Goal: Information Seeking & Learning: Learn about a topic

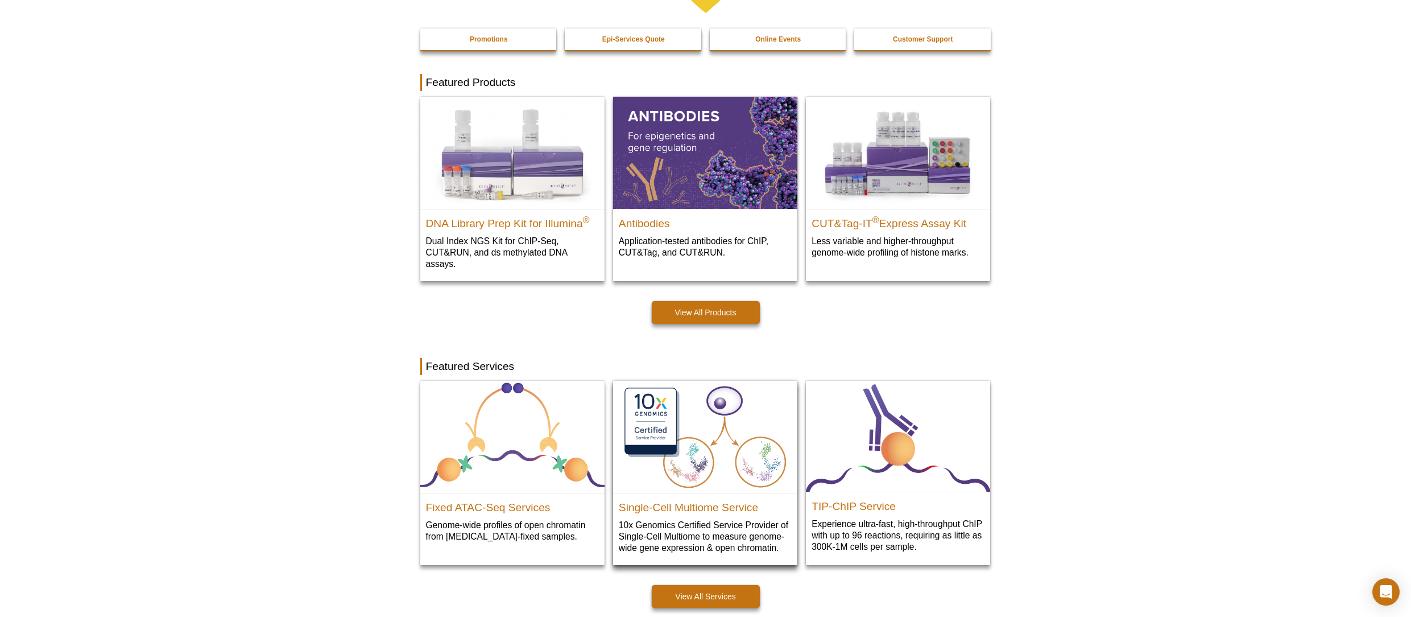
scroll to position [268, 0]
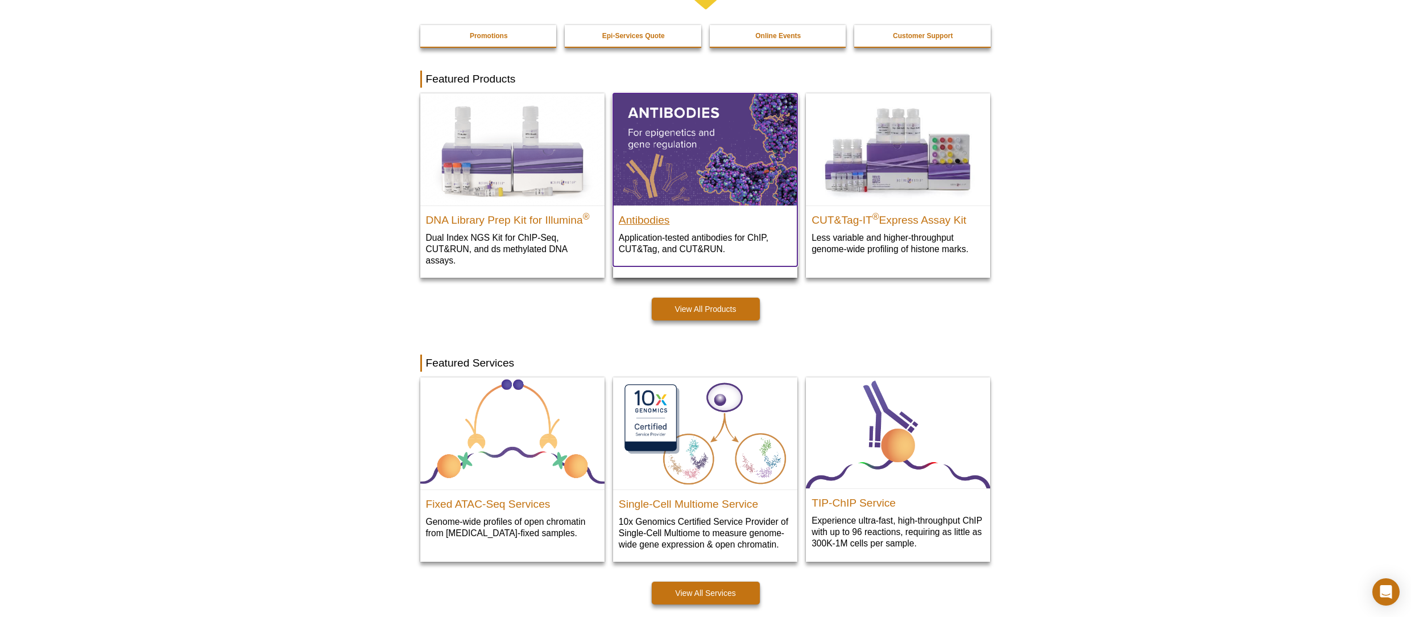
click at [644, 220] on h2 "Antibodies" at bounding box center [705, 217] width 173 height 17
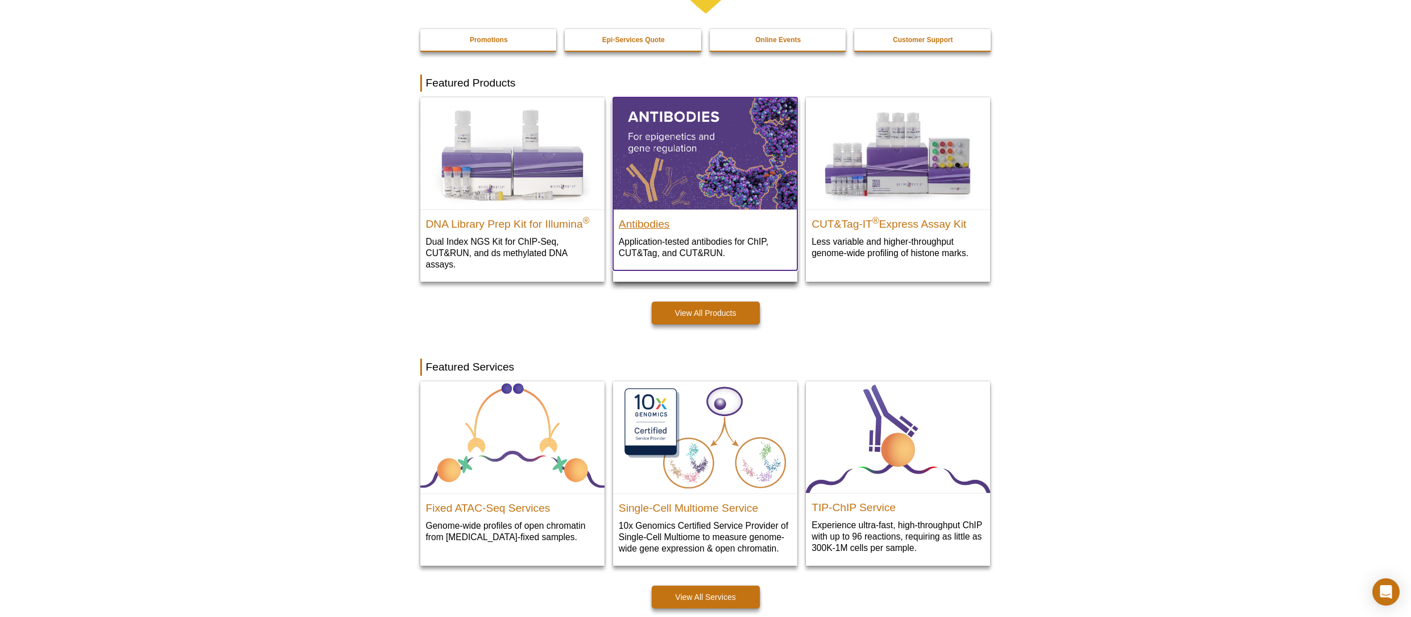
scroll to position [251, 0]
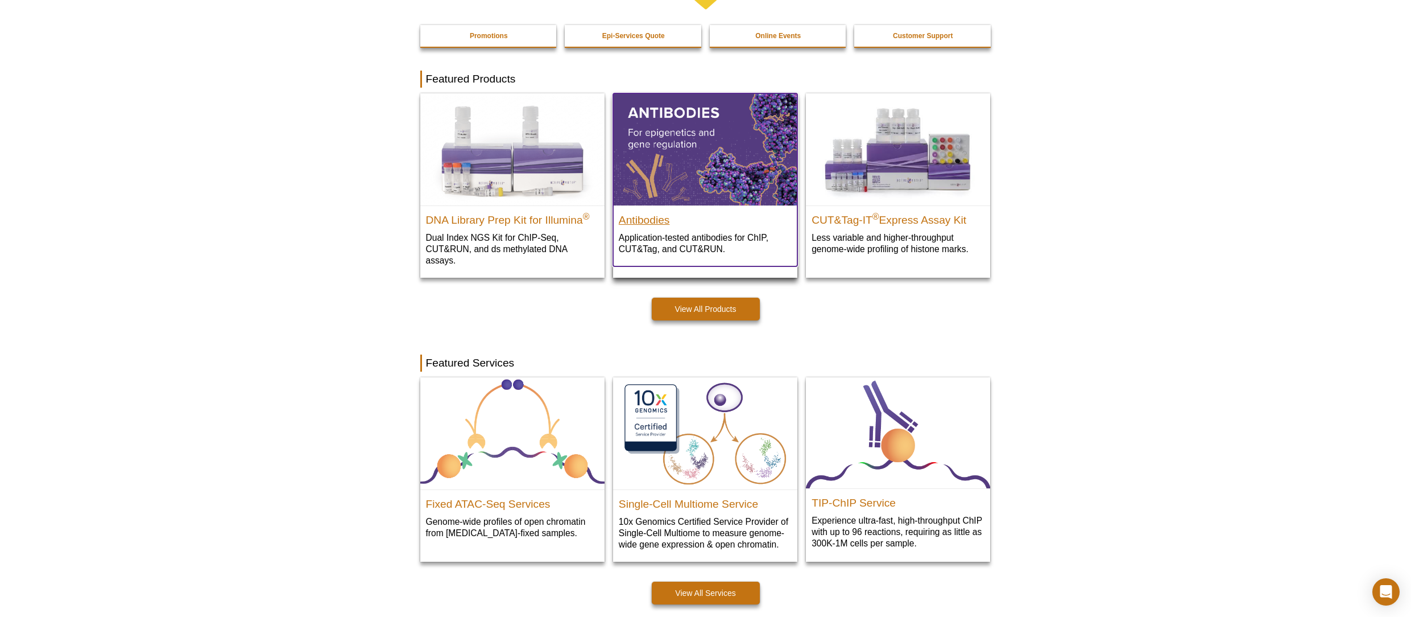
click at [651, 221] on h2 "Antibodies" at bounding box center [705, 217] width 173 height 17
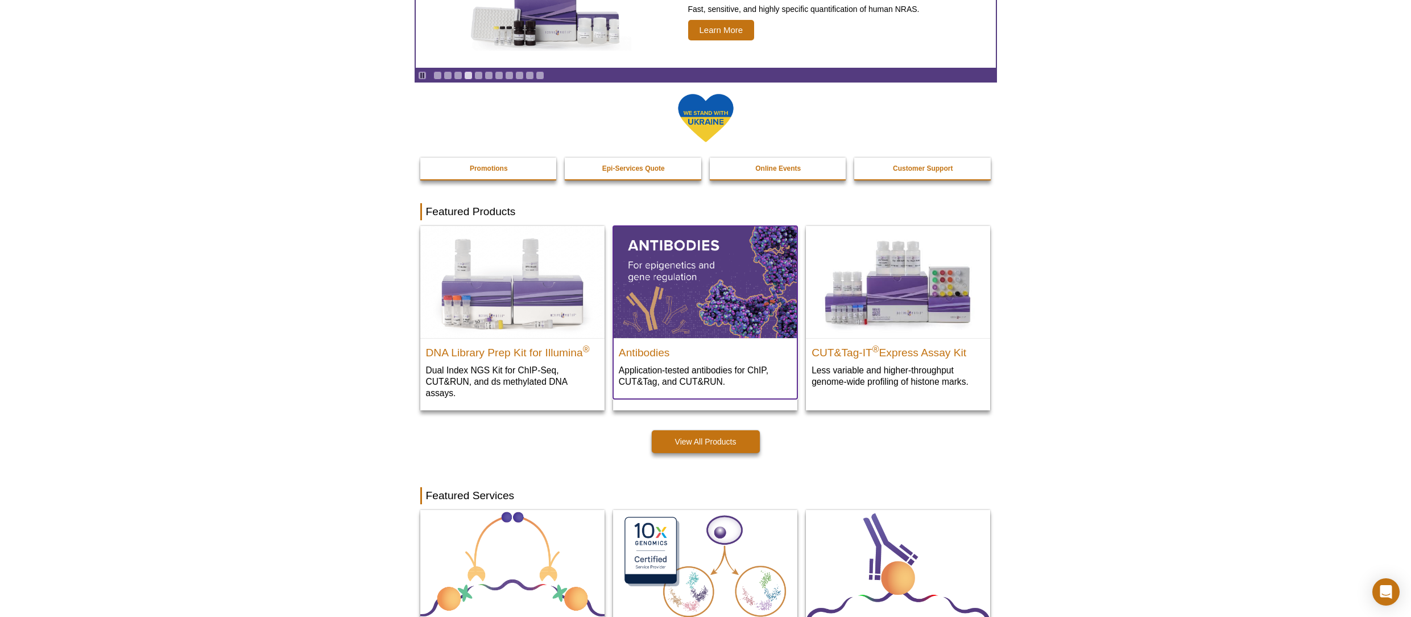
scroll to position [114, 0]
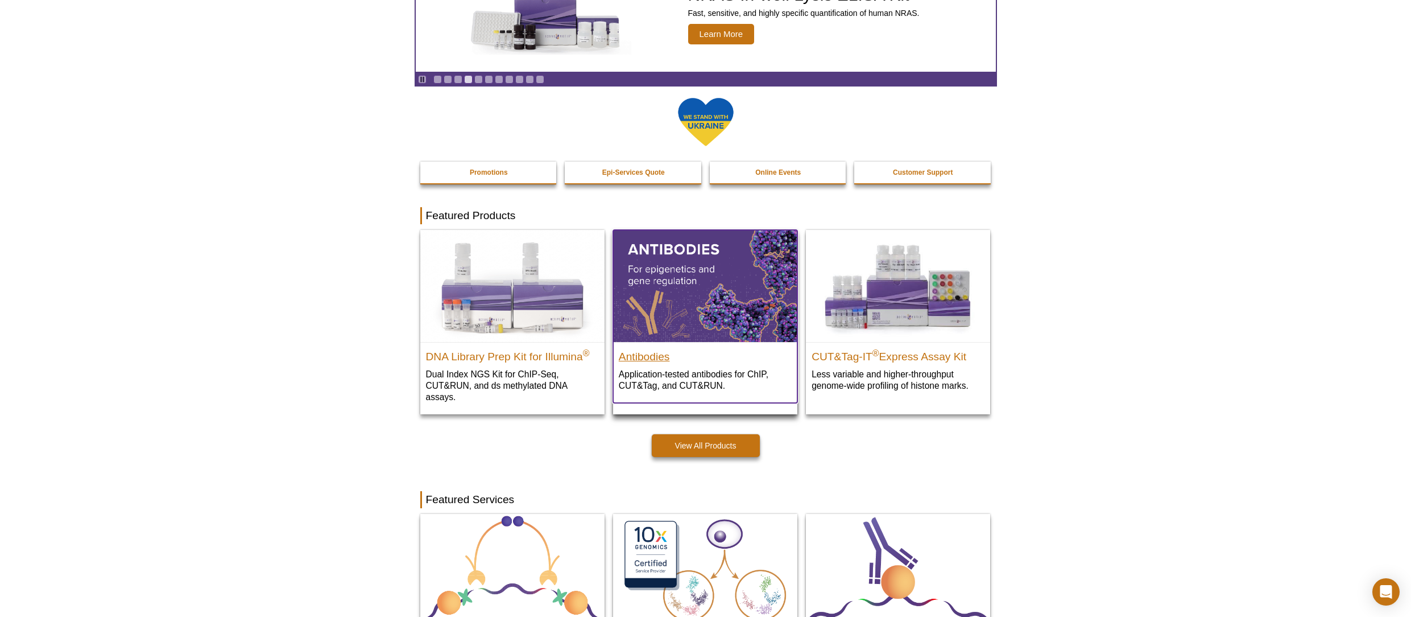
click at [644, 356] on h2 "Antibodies" at bounding box center [705, 353] width 173 height 17
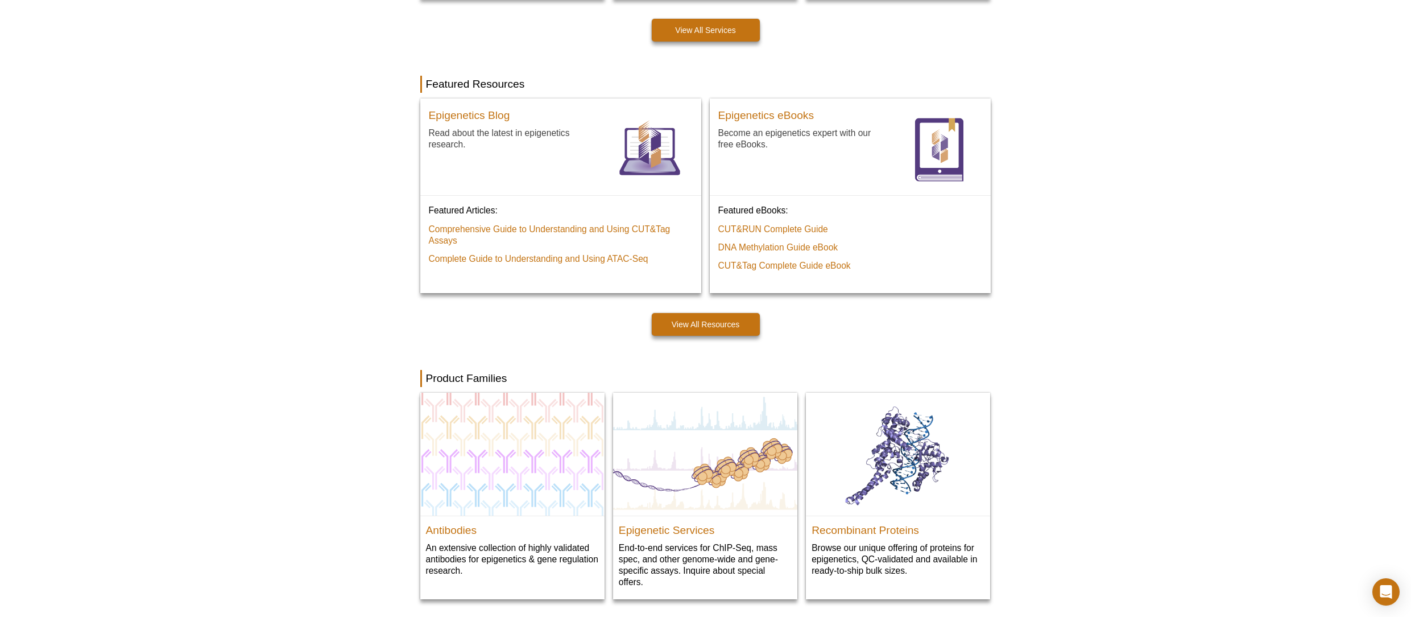
scroll to position [1126, 0]
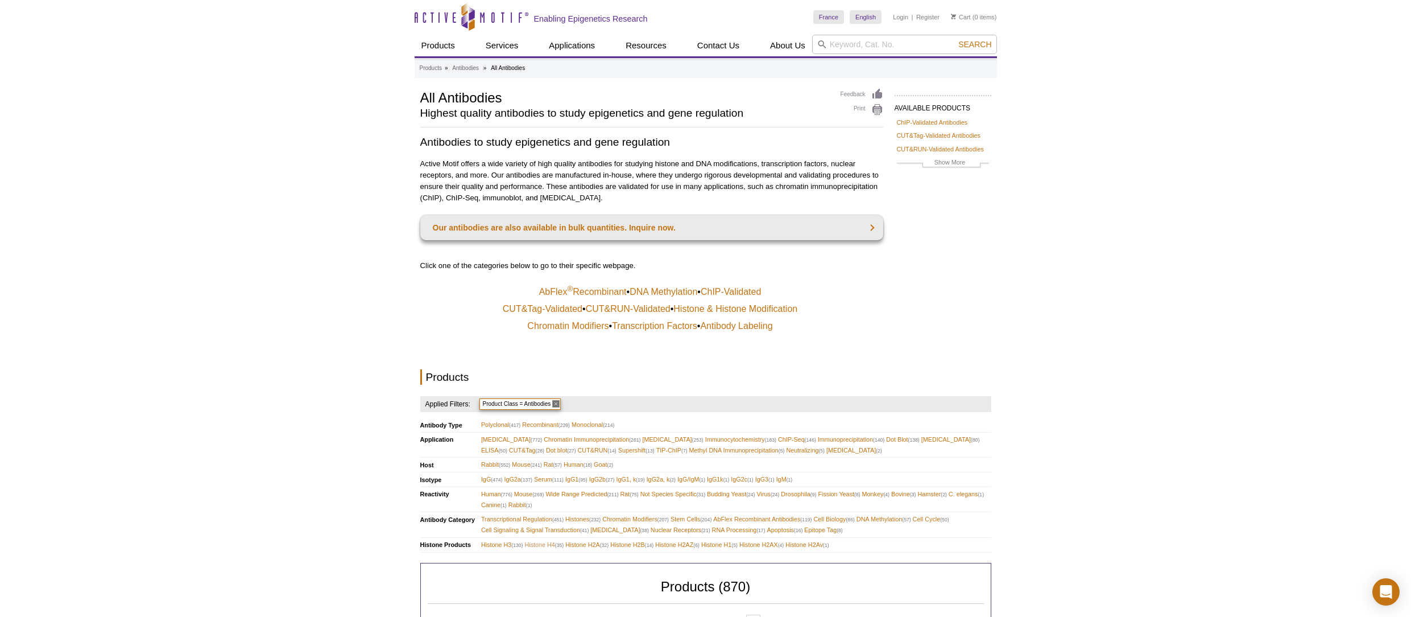
click at [542, 544] on span "Histone H4 (35)" at bounding box center [543, 544] width 39 height 11
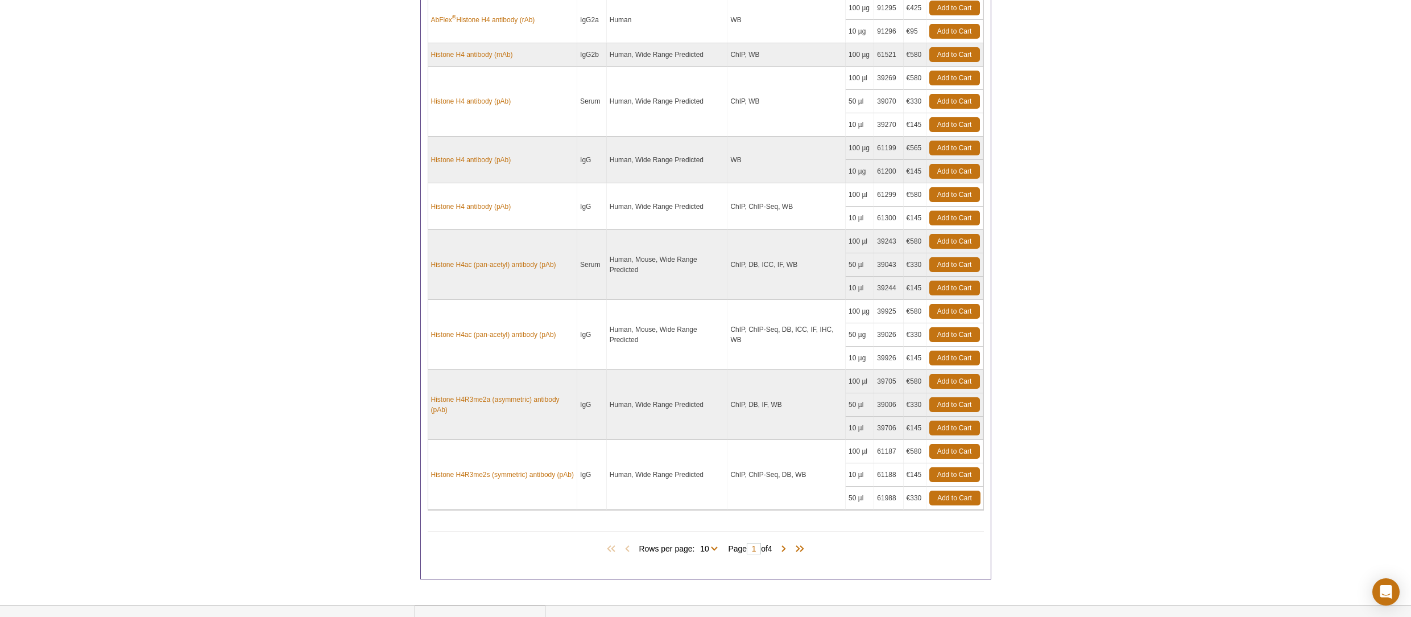
scroll to position [677, 0]
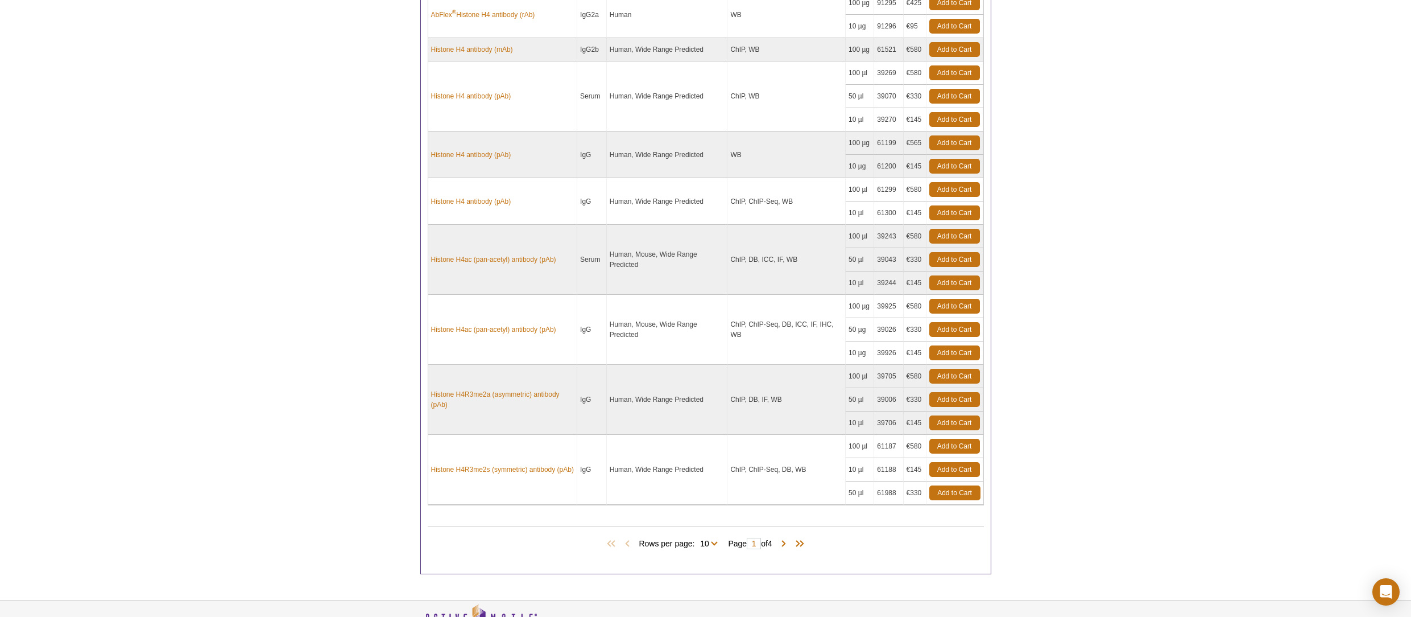
click at [713, 548] on span "Rows per page: 10 25 All 10" at bounding box center [681, 542] width 84 height 11
click at [708, 551] on select "10 25 All" at bounding box center [705, 545] width 20 height 10
select select "35"
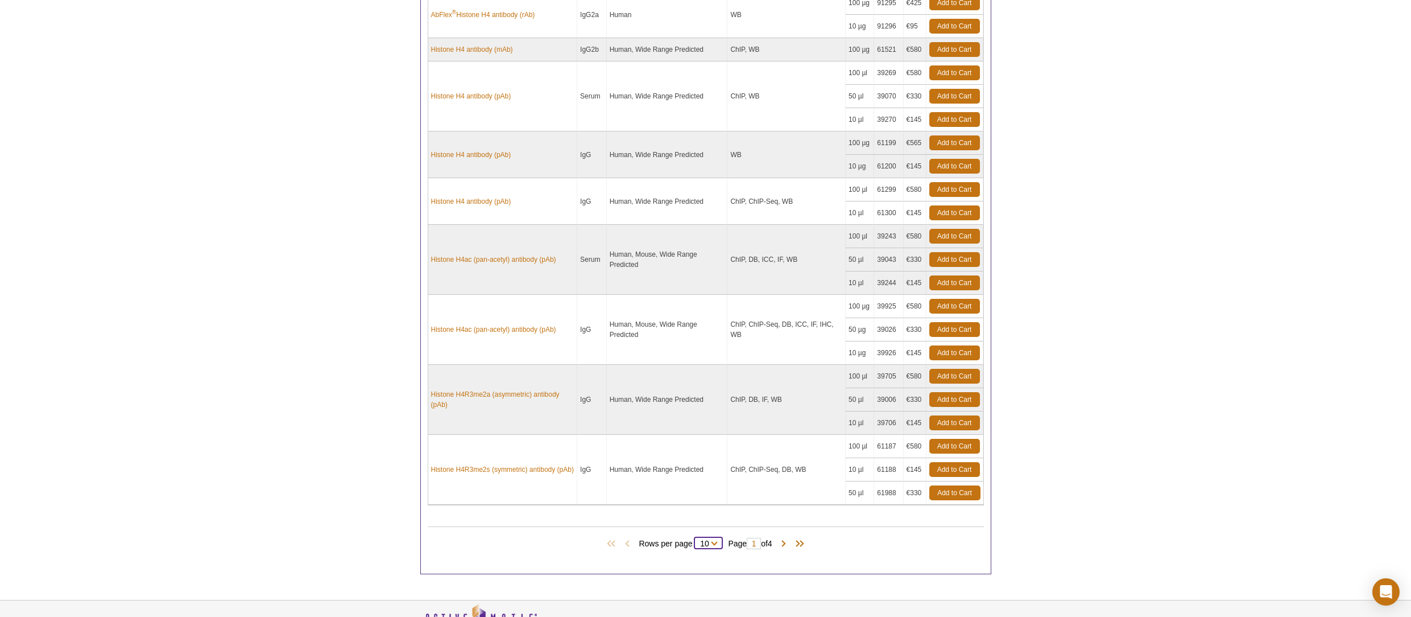
click at [697, 551] on select "10 25 All" at bounding box center [705, 545] width 20 height 10
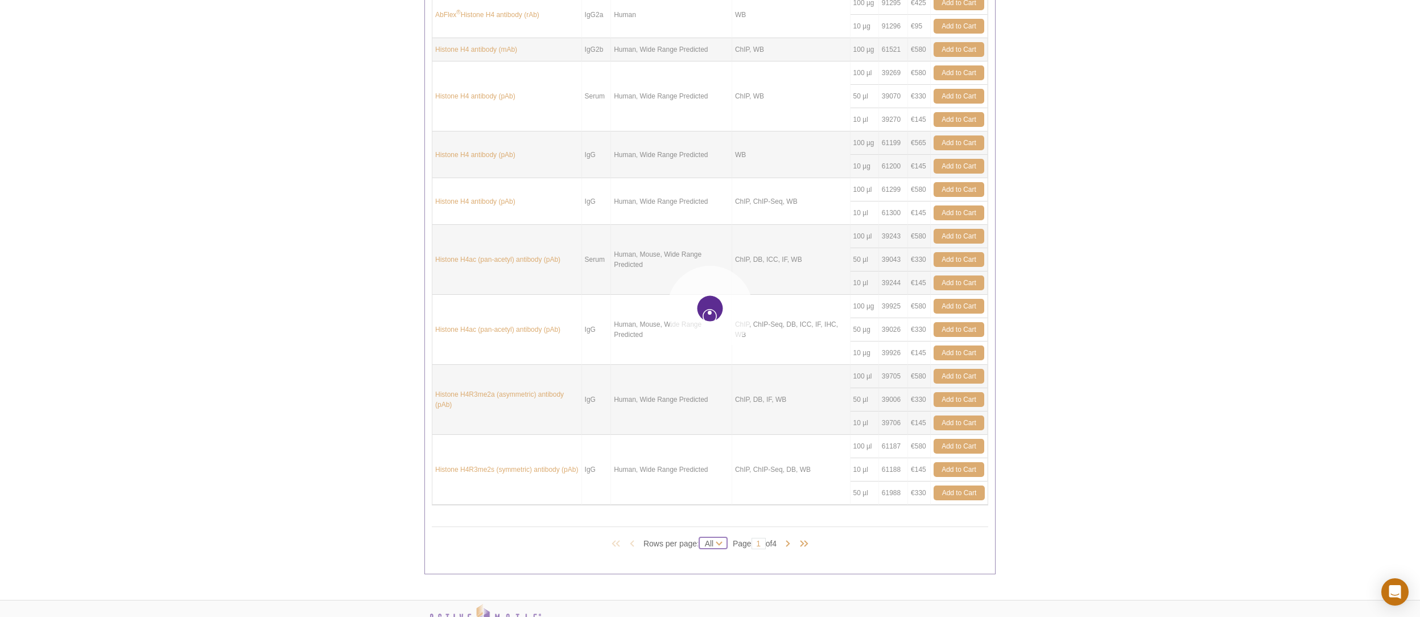
select select "35"
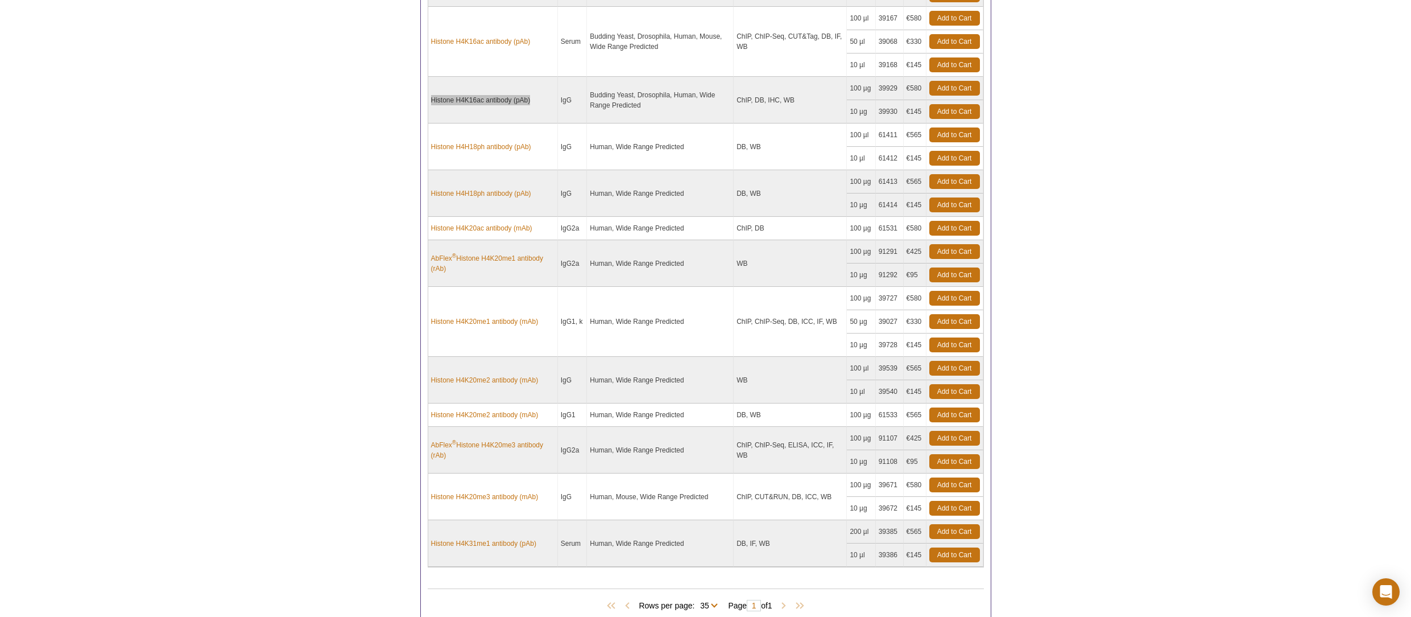
scroll to position [1704, 0]
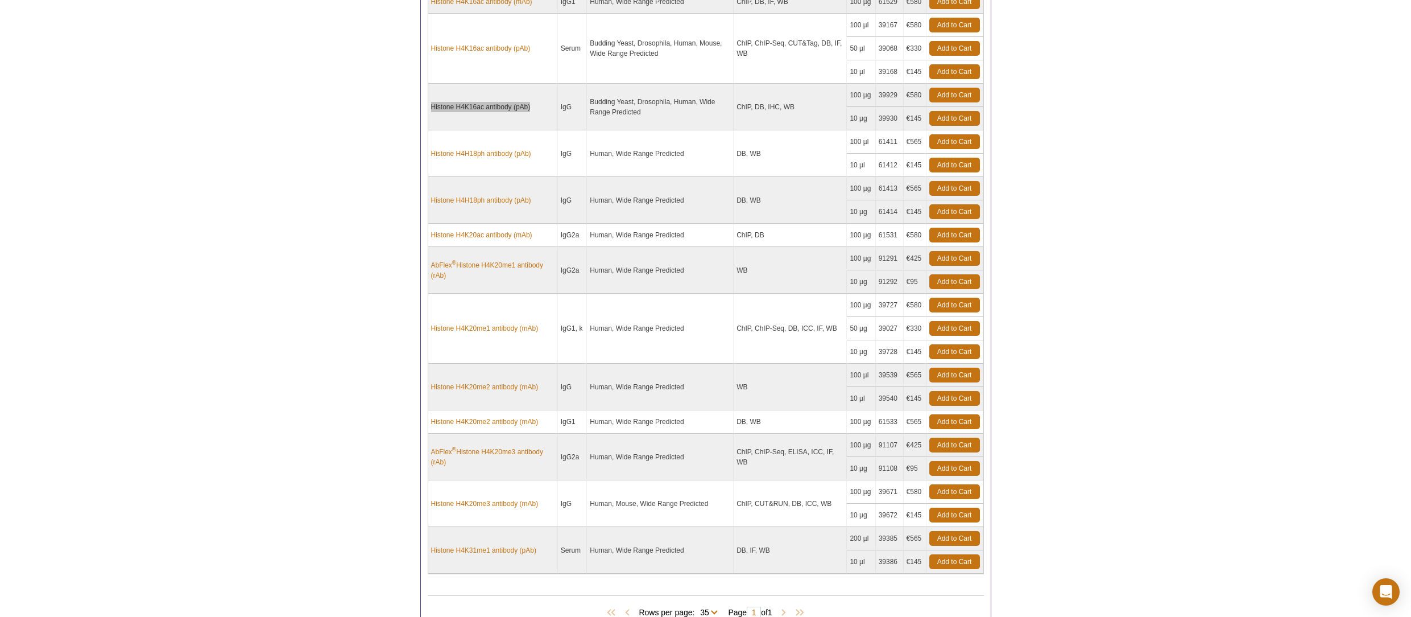
drag, startPoint x: 480, startPoint y: 508, endPoint x: 427, endPoint y: 34, distance: 477.3
drag, startPoint x: 782, startPoint y: 245, endPoint x: 754, endPoint y: 247, distance: 27.9
click at [754, 247] on td "ChIP, DB" at bounding box center [790, 235] width 113 height 23
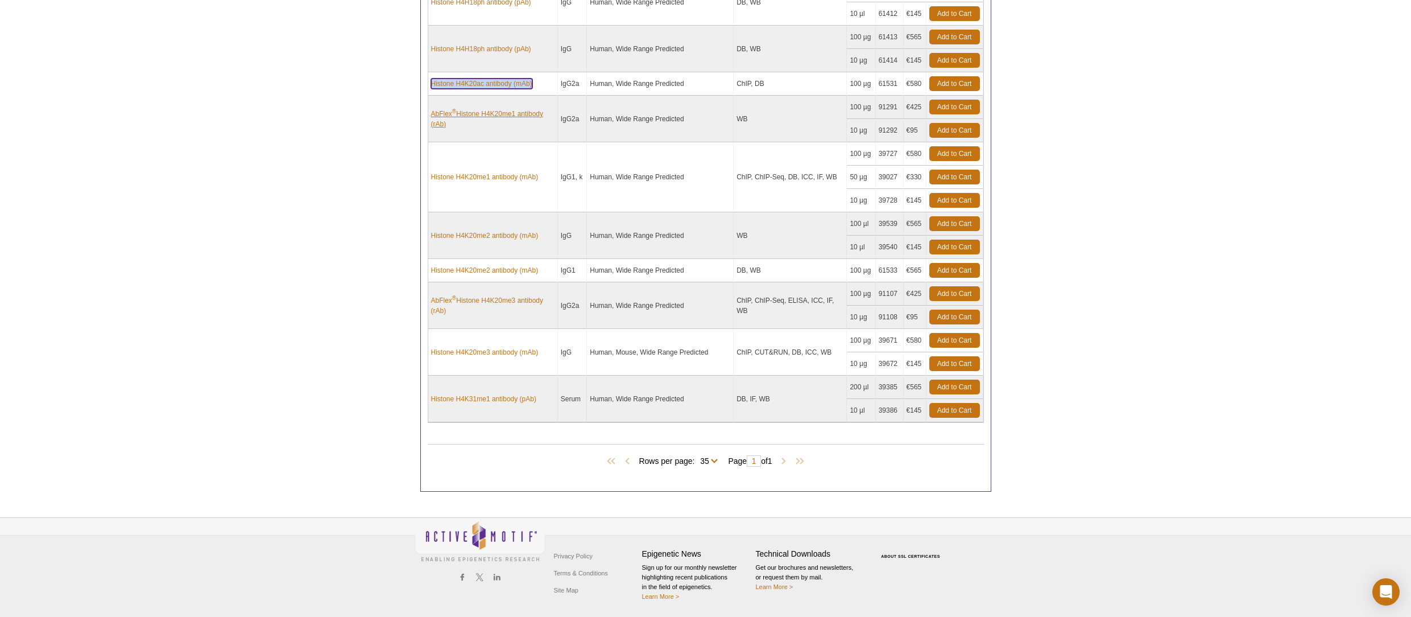
scroll to position [0, 0]
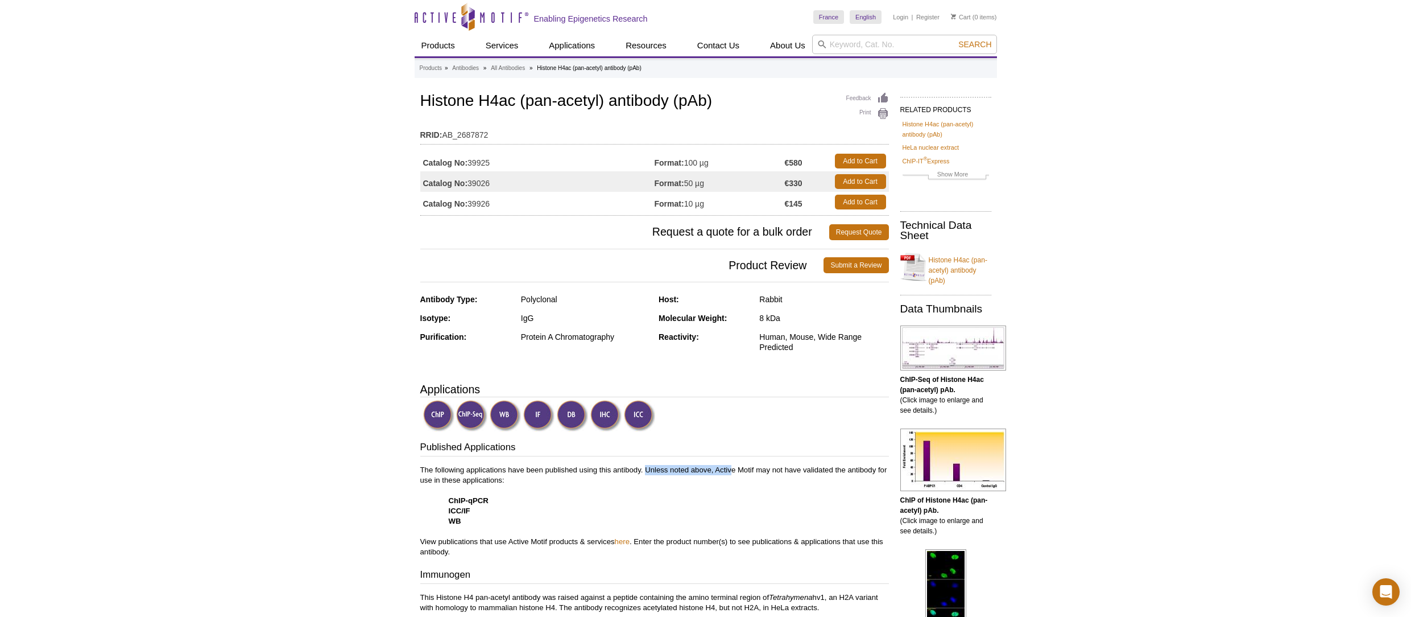
drag, startPoint x: 646, startPoint y: 470, endPoint x: 730, endPoint y: 465, distance: 84.3
click at [730, 465] on p "The following applications have been published using this antibody. Unless note…" at bounding box center [654, 511] width 469 height 92
drag, startPoint x: 710, startPoint y: 491, endPoint x: 701, endPoint y: 494, distance: 9.0
click at [710, 491] on p "The following applications have been published using this antibody. Unless note…" at bounding box center [654, 511] width 469 height 92
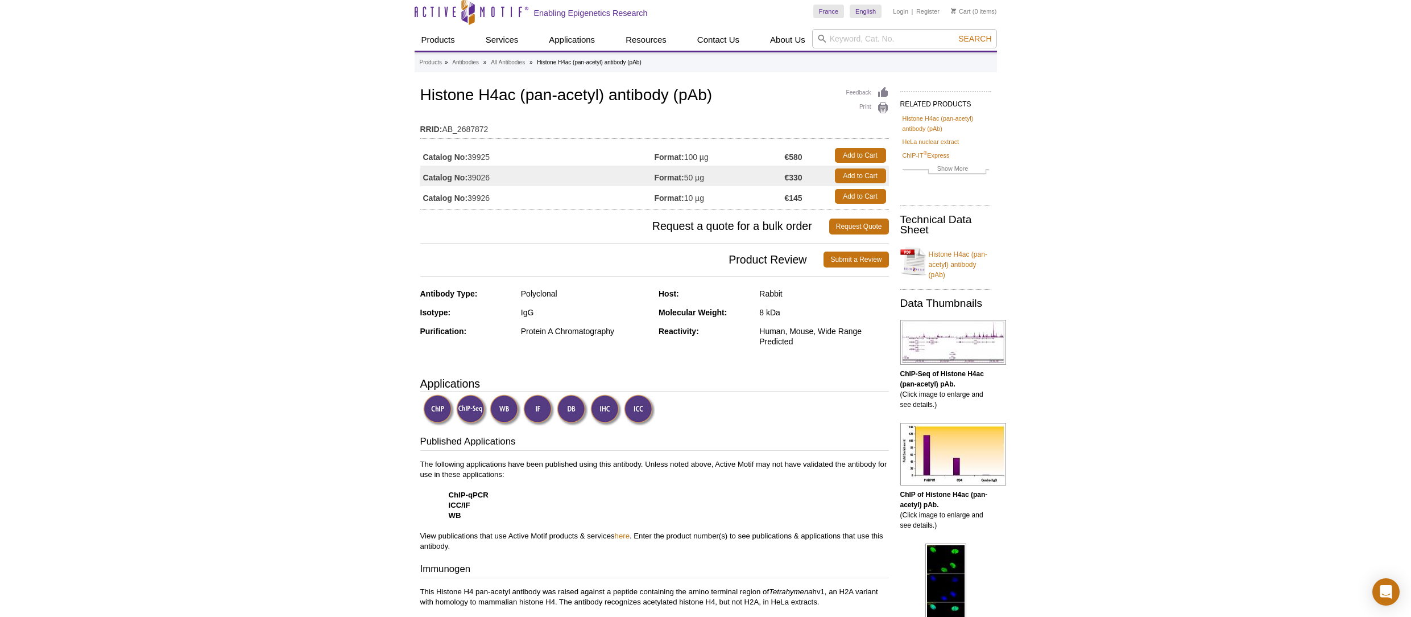
scroll to position [16, 0]
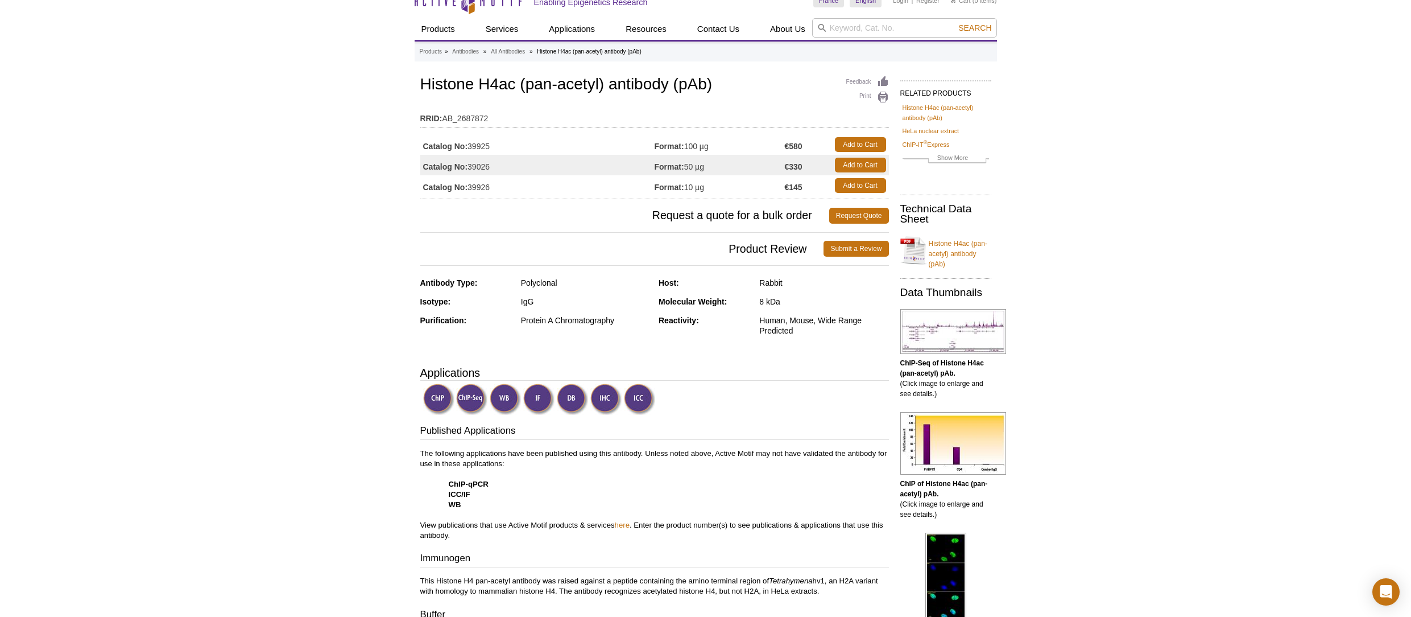
click at [786, 461] on p "The following applications have been published using this antibody. Unless note…" at bounding box center [654, 494] width 469 height 92
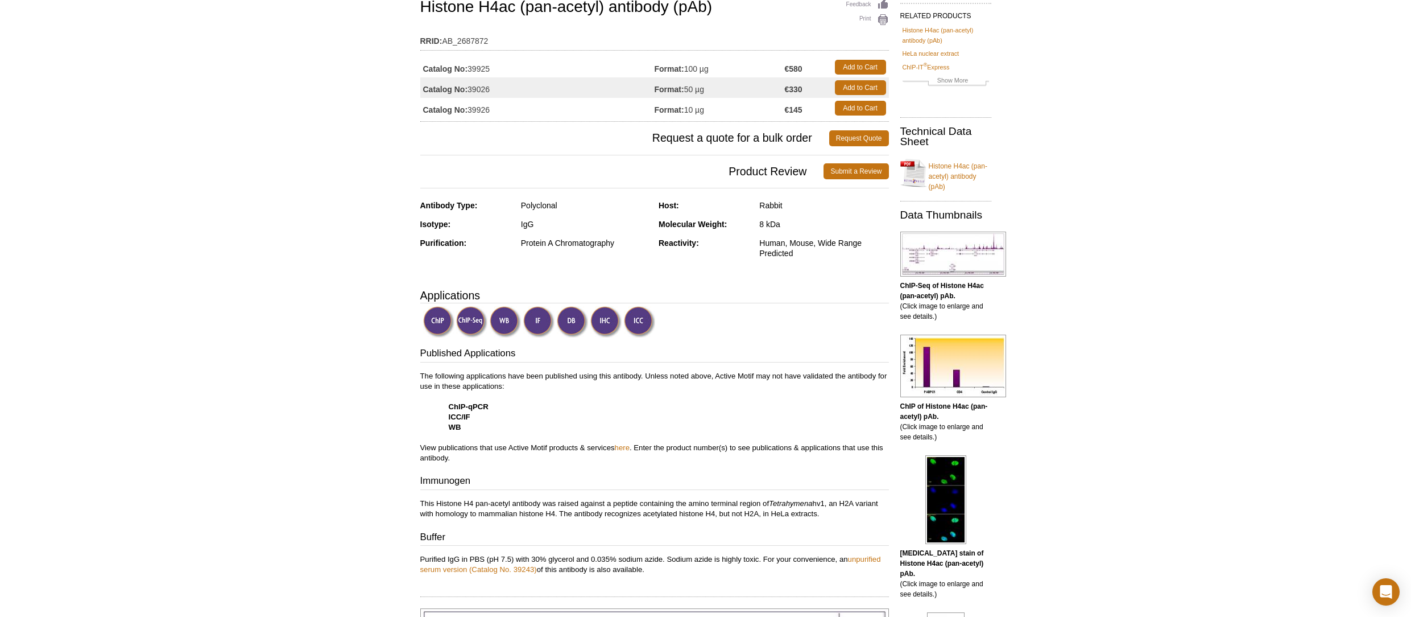
scroll to position [94, 0]
drag, startPoint x: 842, startPoint y: 503, endPoint x: 867, endPoint y: 509, distance: 25.8
click at [867, 509] on p "This Histone H4 pan-acetyl antibody was raised against a peptide containing the…" at bounding box center [654, 508] width 469 height 20
click at [664, 523] on div "Published Applications The following applications have been published using thi…" at bounding box center [654, 460] width 469 height 228
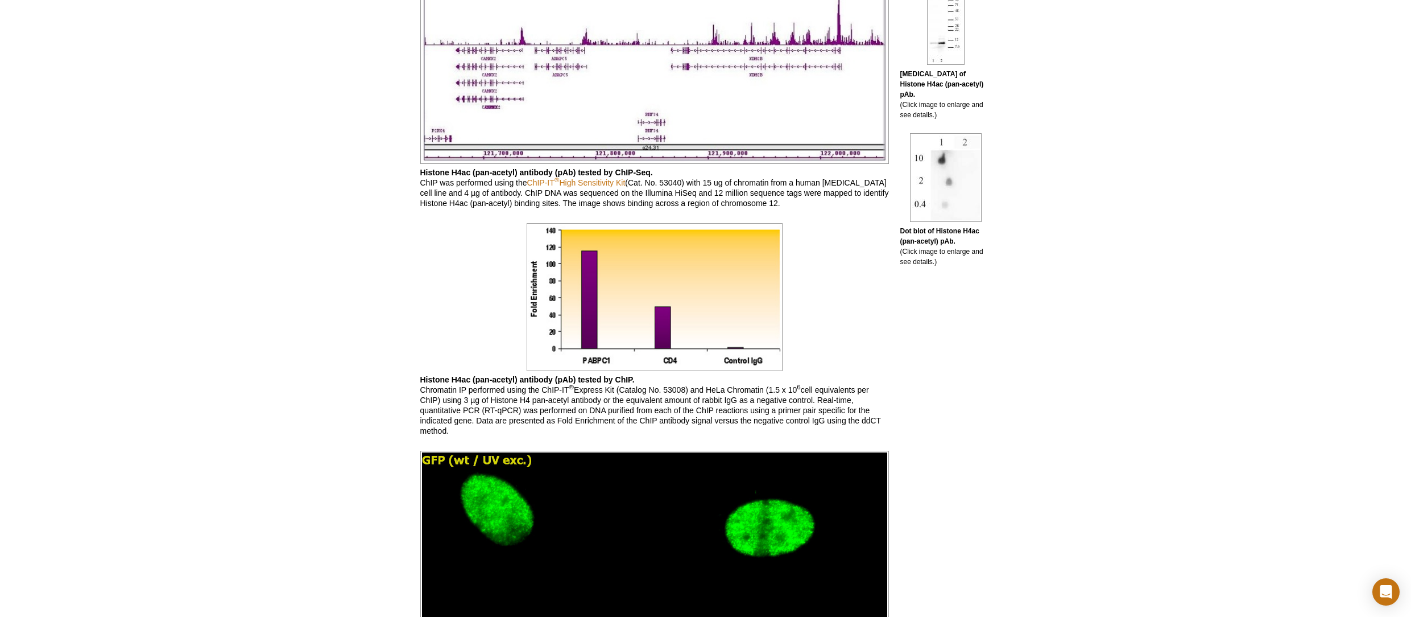
scroll to position [736, 0]
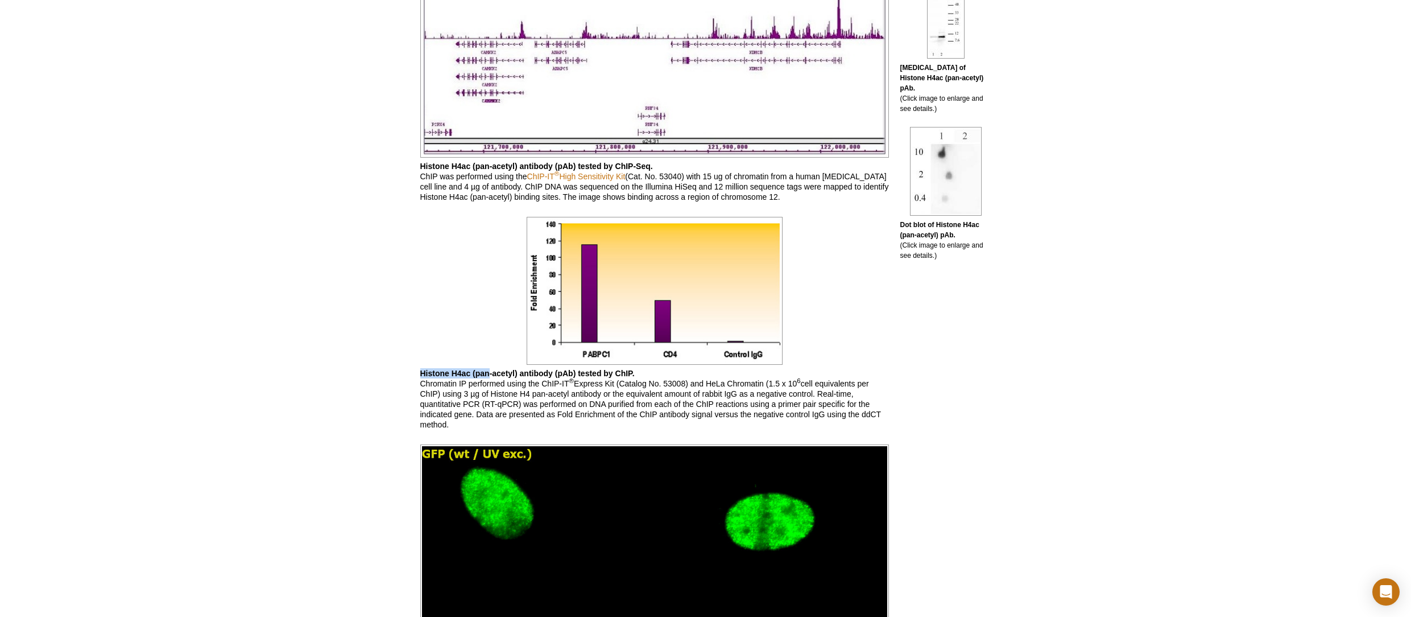
drag, startPoint x: 422, startPoint y: 373, endPoint x: 493, endPoint y: 375, distance: 70.6
click at [492, 375] on b "Histone H4ac (pan-acetyl) antibody (pAb) tested by ChIP." at bounding box center [527, 373] width 214 height 9
click at [569, 395] on p "Histone H4ac (pan-acetyl) antibody (pAb) tested by ChIP. Chromatin IP performed…" at bounding box center [654, 398] width 469 height 61
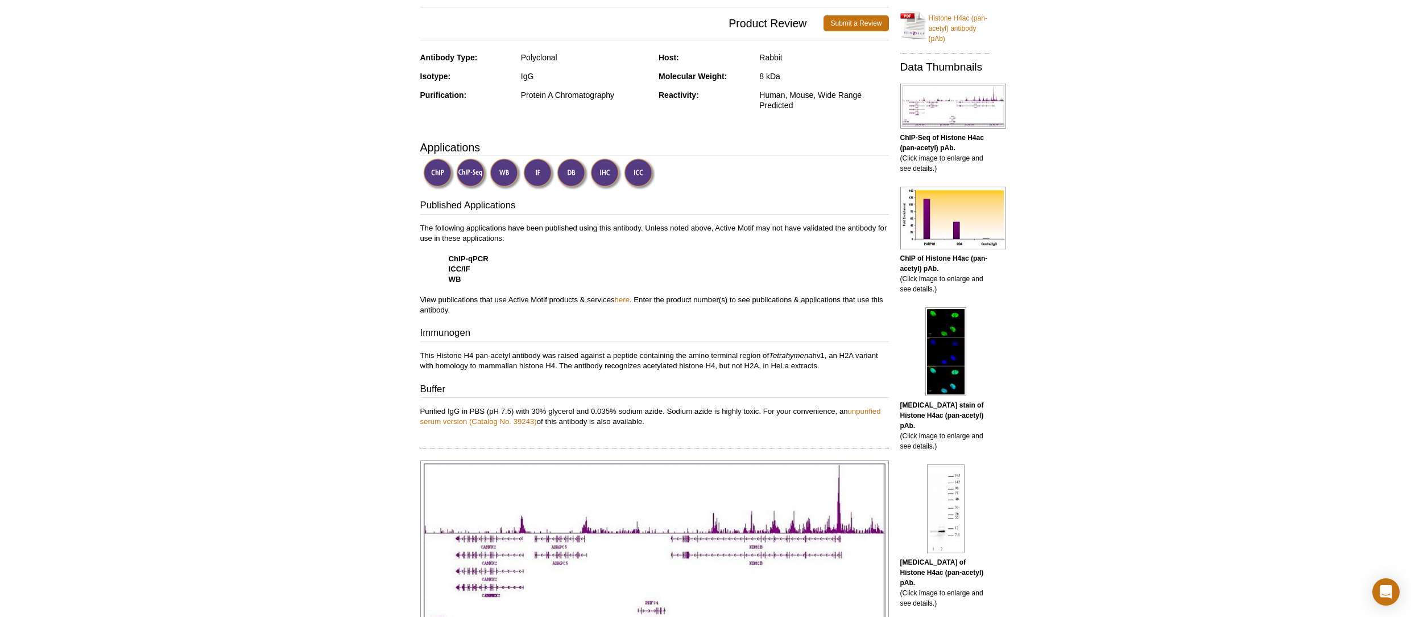
scroll to position [238, 0]
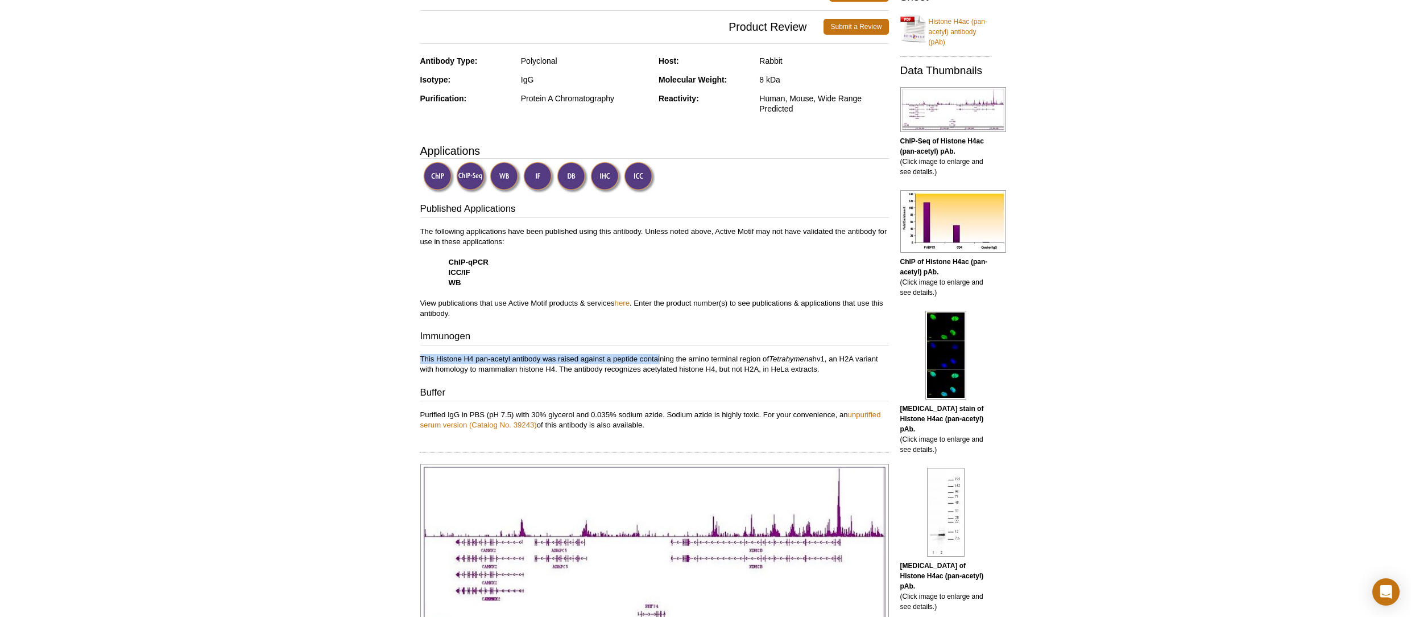
drag, startPoint x: 660, startPoint y: 360, endPoint x: 721, endPoint y: 354, distance: 60.6
click at [721, 354] on p "This Histone H4 pan-acetyl antibody was raised against a peptide containing the…" at bounding box center [654, 364] width 469 height 20
drag, startPoint x: 737, startPoint y: 358, endPoint x: 765, endPoint y: 357, distance: 28.5
click at [737, 358] on p "This Histone H4 pan-acetyl antibody was raised against a peptide containing the…" at bounding box center [654, 364] width 469 height 20
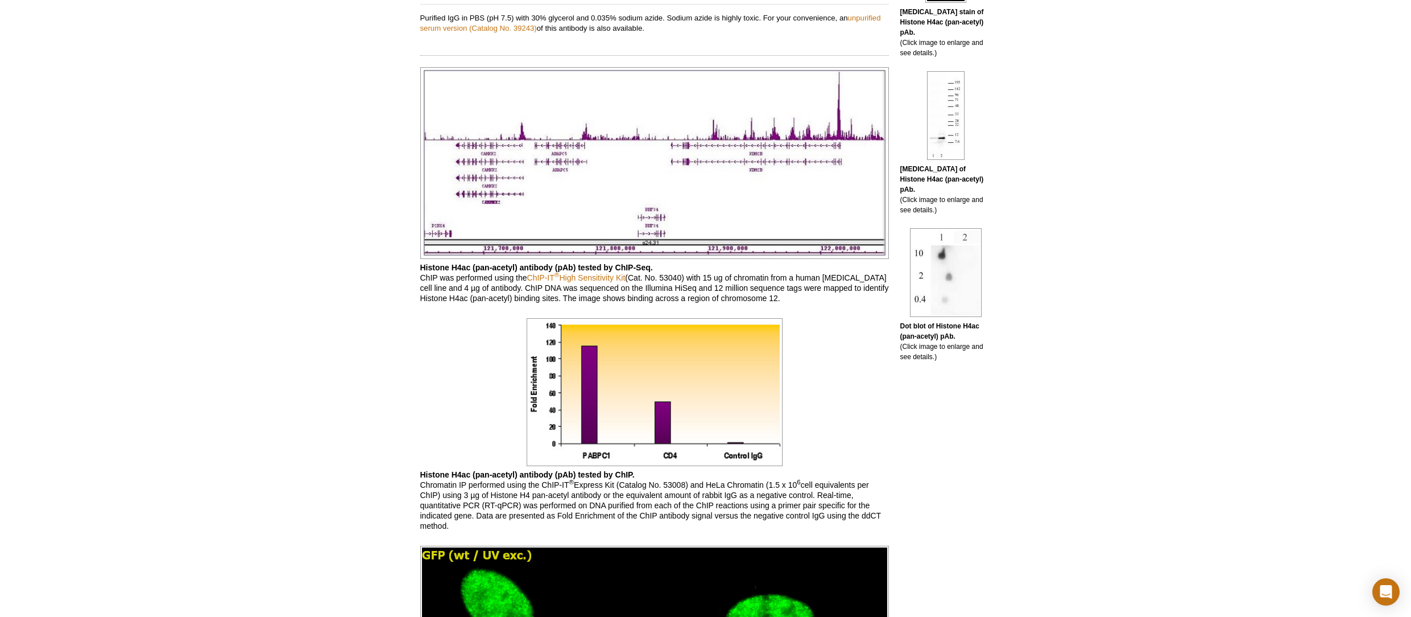
scroll to position [0, 0]
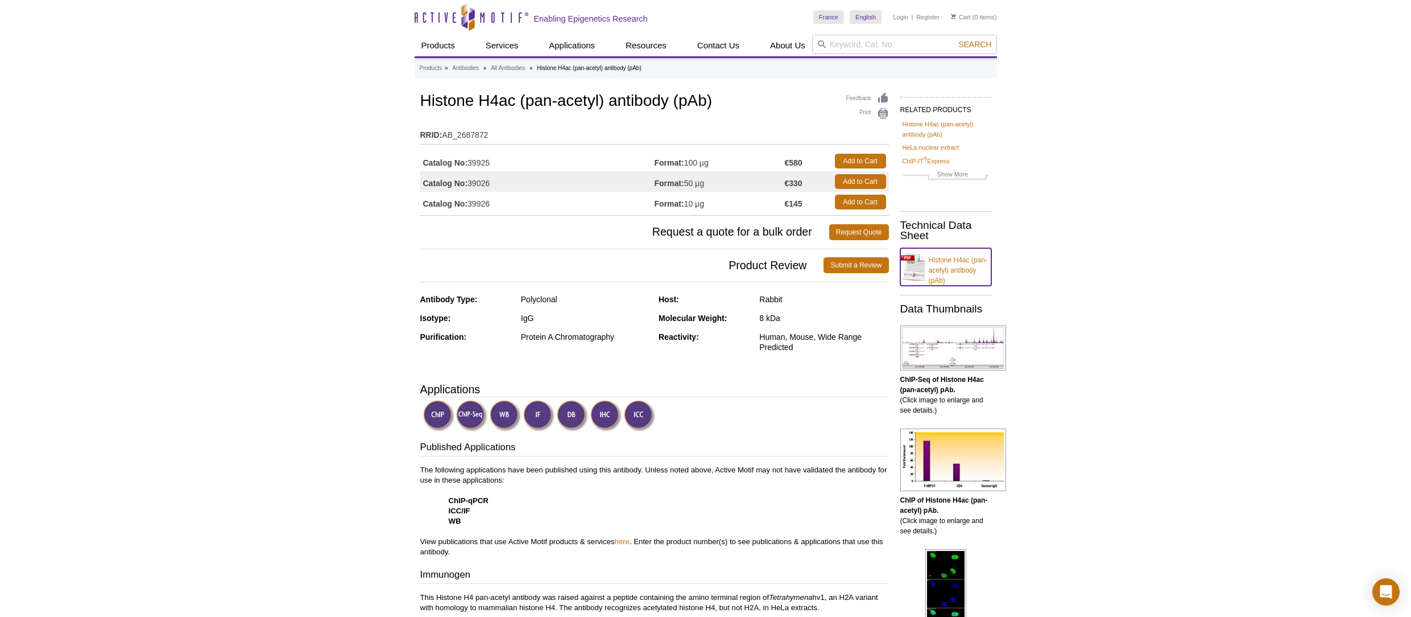
click at [958, 261] on link "Histone H4ac (pan-acetyl) antibody (pAb)" at bounding box center [945, 267] width 91 height 38
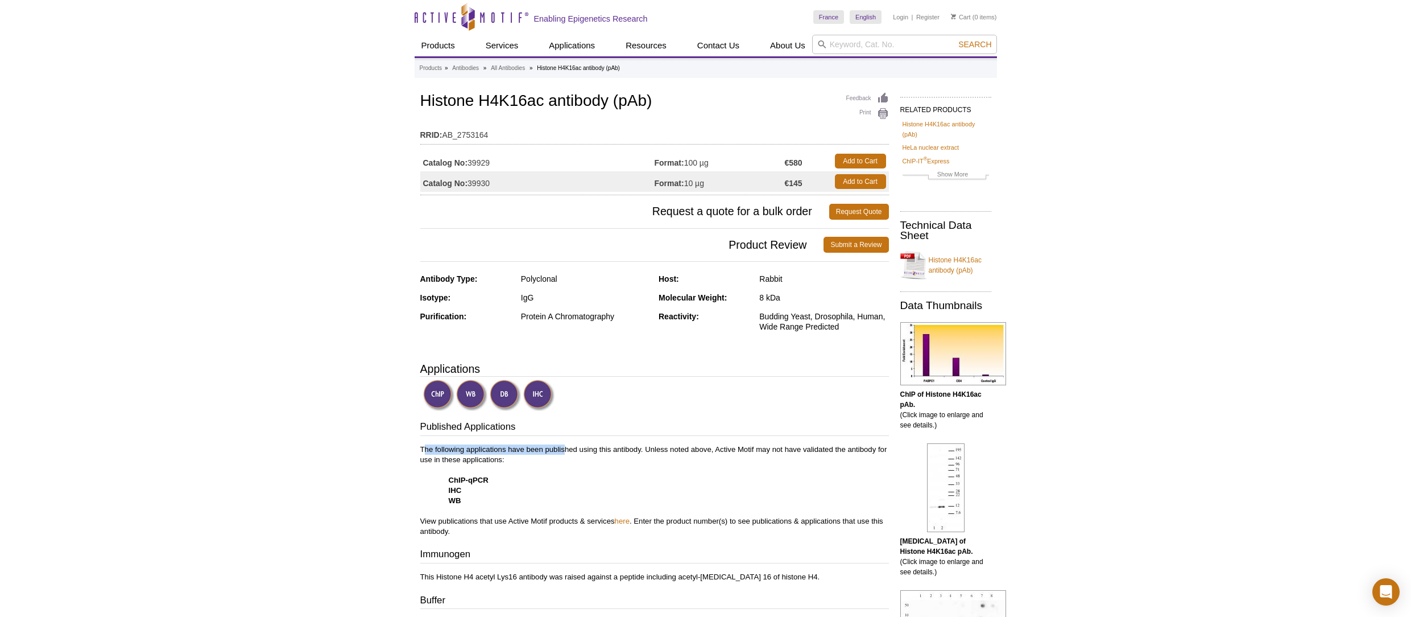
drag, startPoint x: 431, startPoint y: 448, endPoint x: 567, endPoint y: 449, distance: 135.9
click at [567, 448] on p "The following applications have been published using this antibody. Unless note…" at bounding box center [654, 490] width 469 height 92
click at [505, 488] on p "The following applications have been published using this antibody. Unless note…" at bounding box center [654, 490] width 469 height 92
drag, startPoint x: 445, startPoint y: 480, endPoint x: 469, endPoint y: 496, distance: 29.5
click at [468, 497] on p "The following applications have been published using this antibody. Unless note…" at bounding box center [654, 490] width 469 height 92
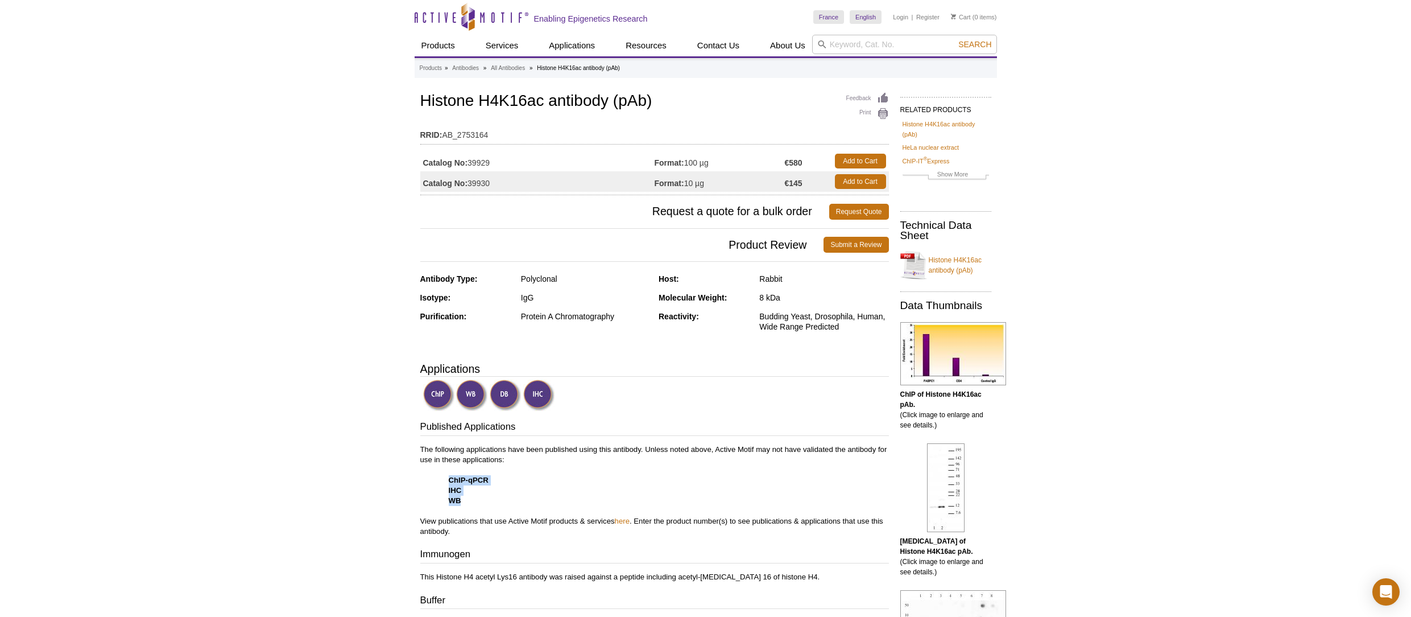
click at [513, 502] on p "The following applications have been published using this antibody. Unless note…" at bounding box center [654, 490] width 469 height 92
drag, startPoint x: 643, startPoint y: 448, endPoint x: 698, endPoint y: 451, distance: 54.7
click at [698, 451] on p "The following applications have been published using this antibody. Unless note…" at bounding box center [654, 490] width 469 height 92
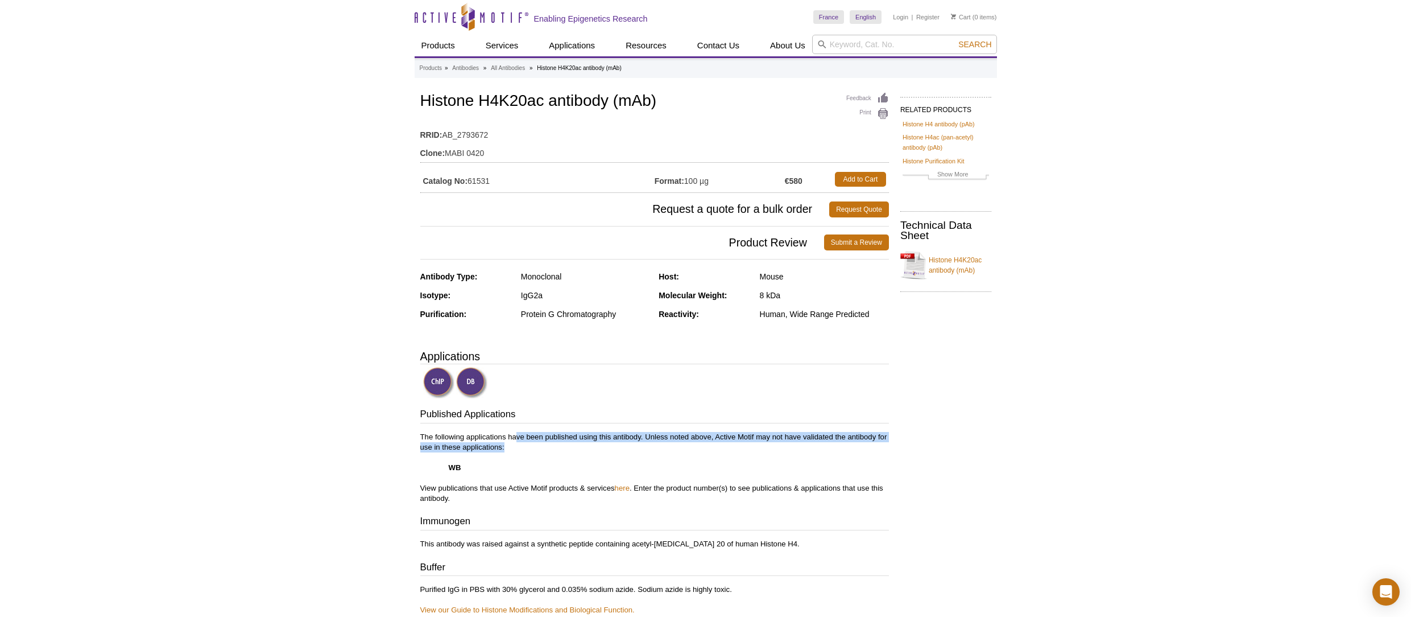
drag, startPoint x: 521, startPoint y: 435, endPoint x: 669, endPoint y: 449, distance: 149.1
click at [670, 449] on p "The following applications have been published using this antibody. Unless note…" at bounding box center [654, 468] width 469 height 72
click at [671, 450] on p "The following applications have been published using this antibody. Unless note…" at bounding box center [654, 468] width 469 height 72
click at [480, 392] on img at bounding box center [471, 382] width 31 height 31
click at [432, 378] on img at bounding box center [438, 382] width 31 height 31
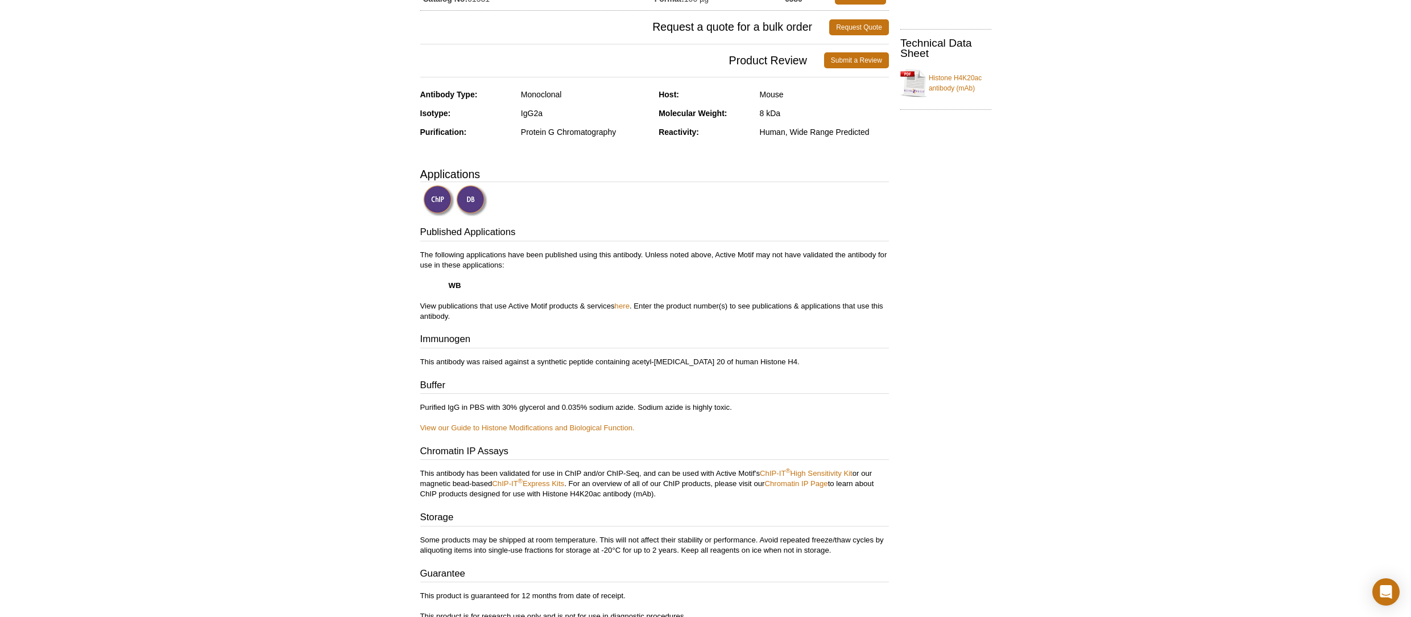
scroll to position [408, 0]
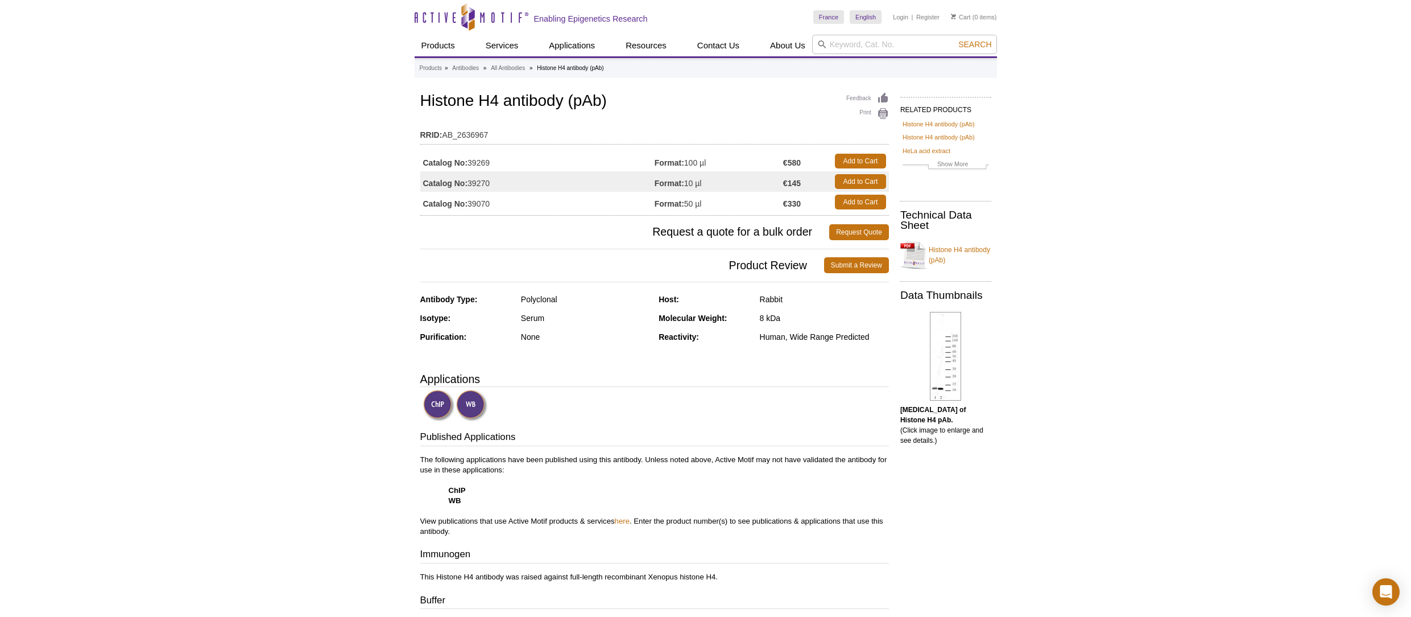
scroll to position [267, 0]
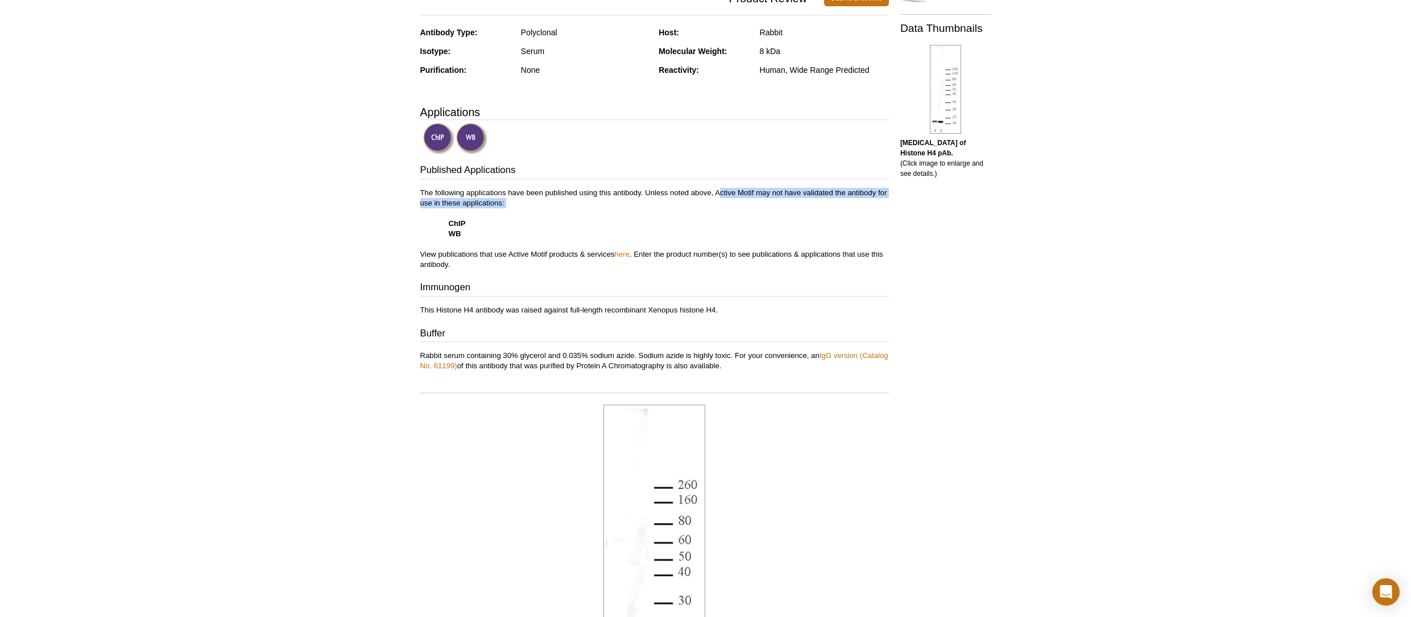
drag, startPoint x: 721, startPoint y: 193, endPoint x: 846, endPoint y: 210, distance: 126.3
click at [846, 210] on p "The following applications have been published using this antibody. Unless note…" at bounding box center [654, 229] width 469 height 82
click at [692, 230] on p "The following applications have been published using this antibody. Unless note…" at bounding box center [654, 229] width 469 height 82
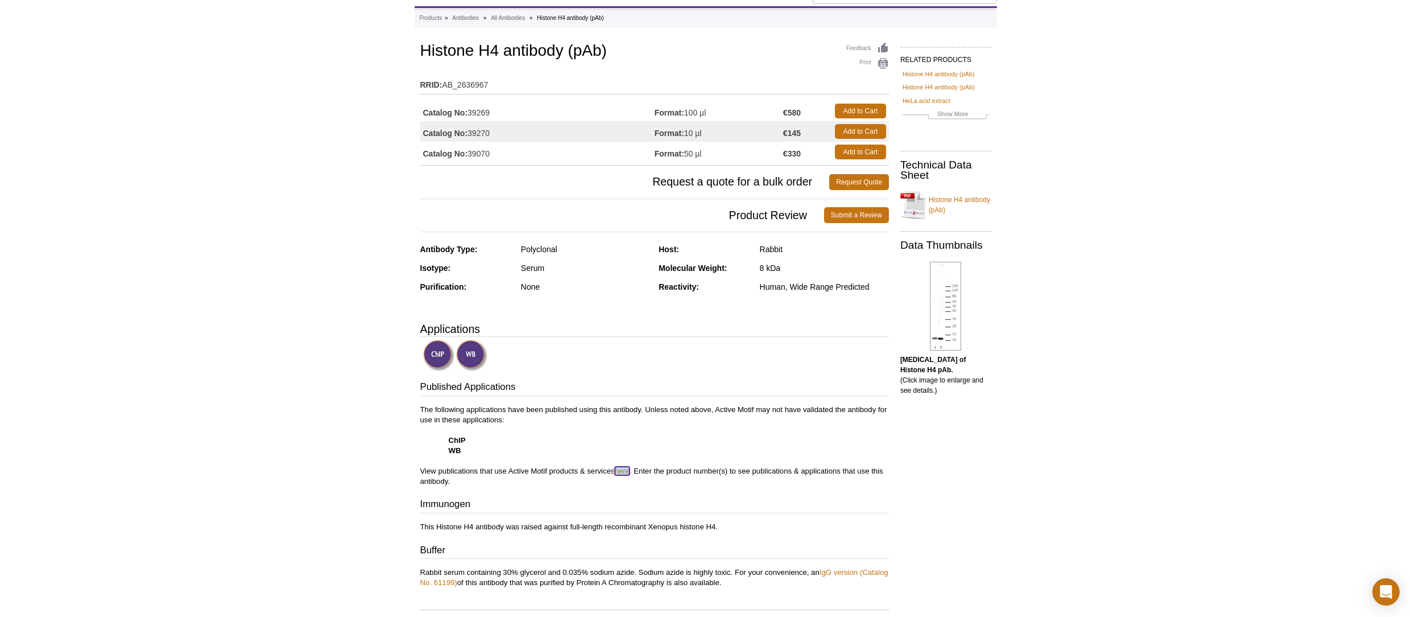
scroll to position [0, 0]
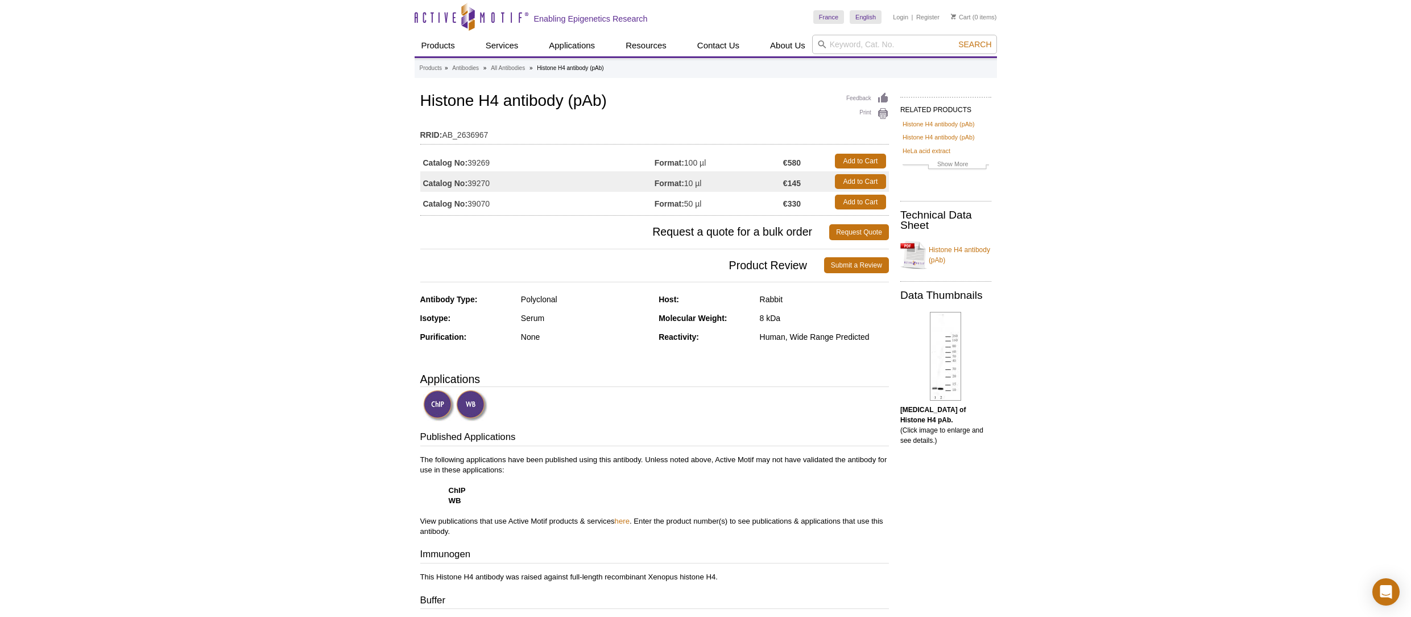
click at [556, 67] on li "Histone H4 antibody (pAb)" at bounding box center [570, 68] width 67 height 6
click at [501, 68] on link "All Antibodies" at bounding box center [508, 68] width 34 height 10
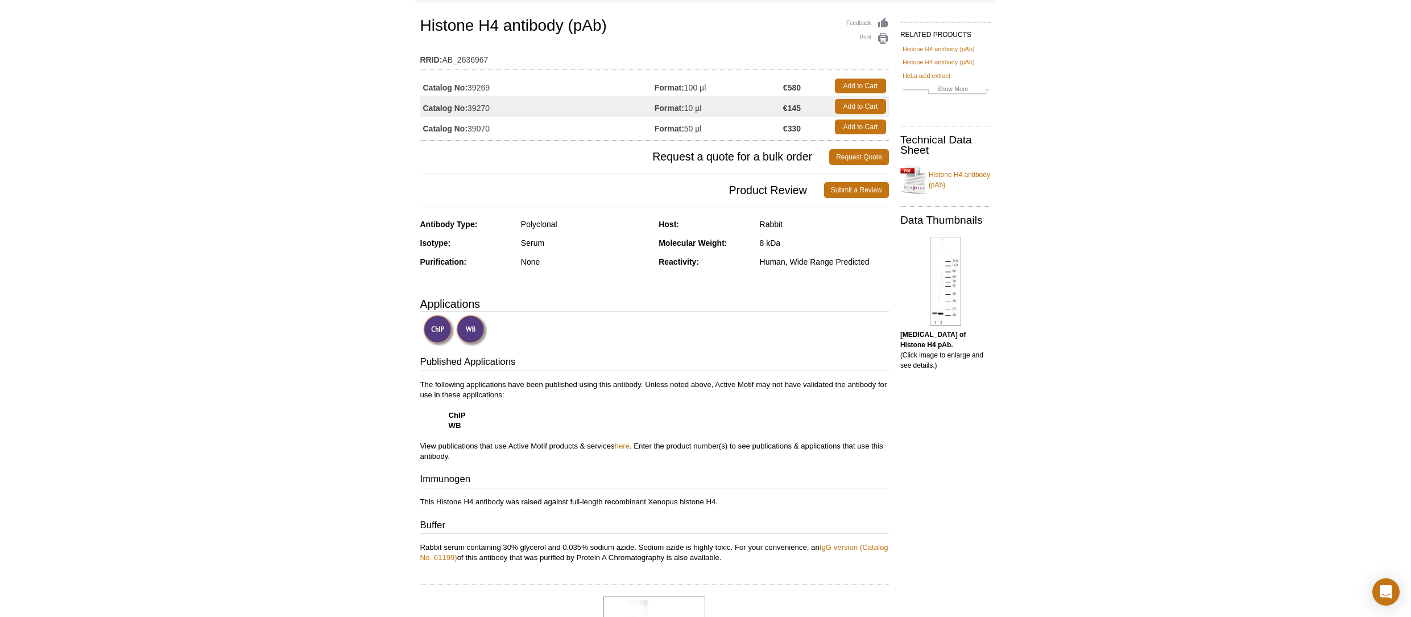
scroll to position [172, 0]
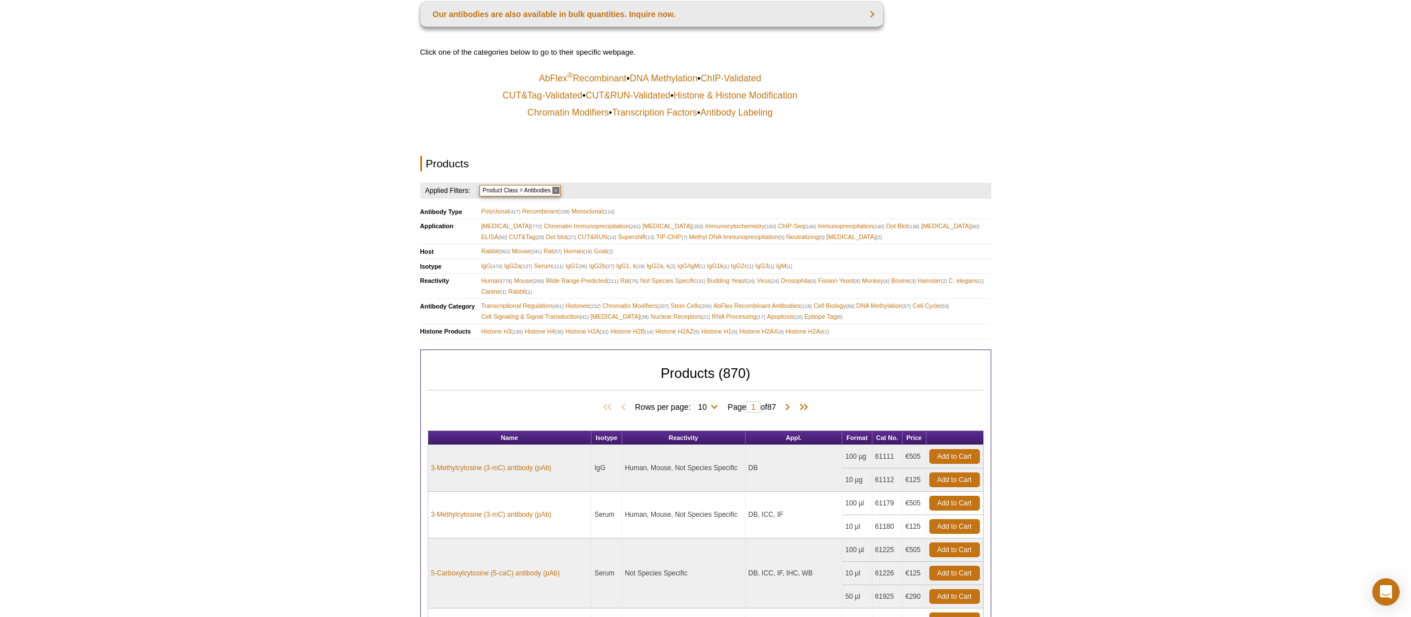
scroll to position [477, 0]
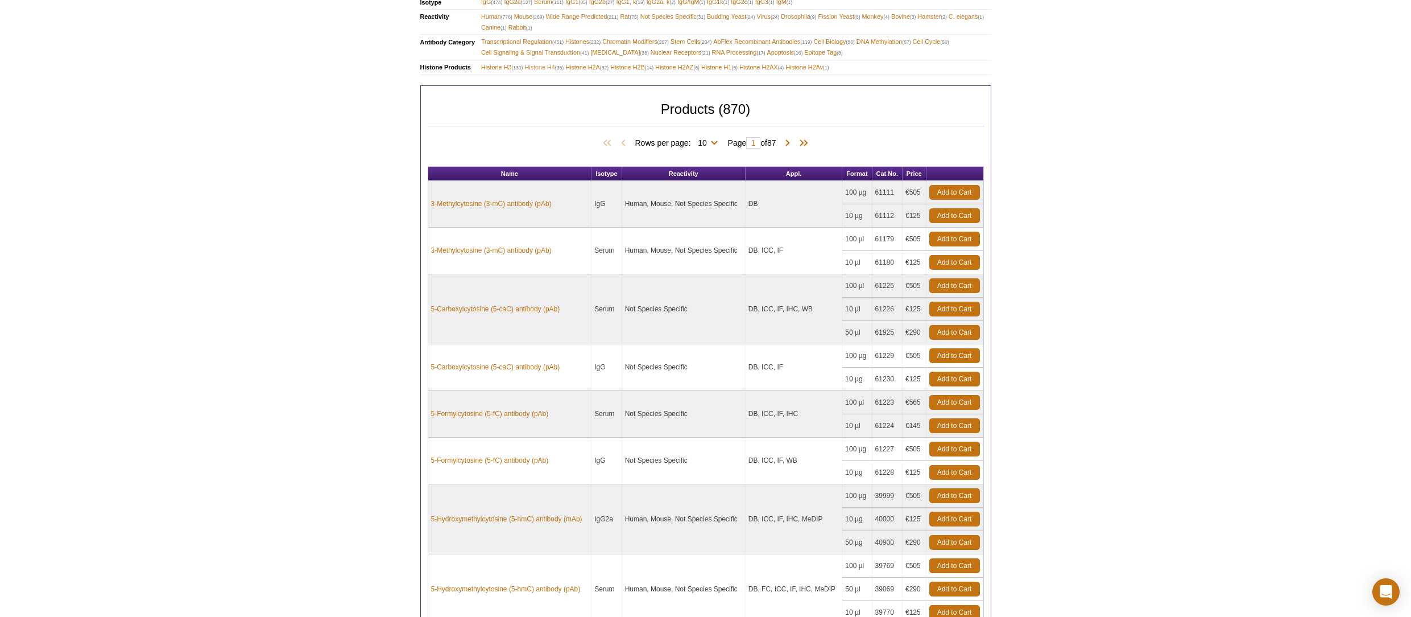
click at [535, 68] on span "Histone H4 (35)" at bounding box center [543, 67] width 39 height 11
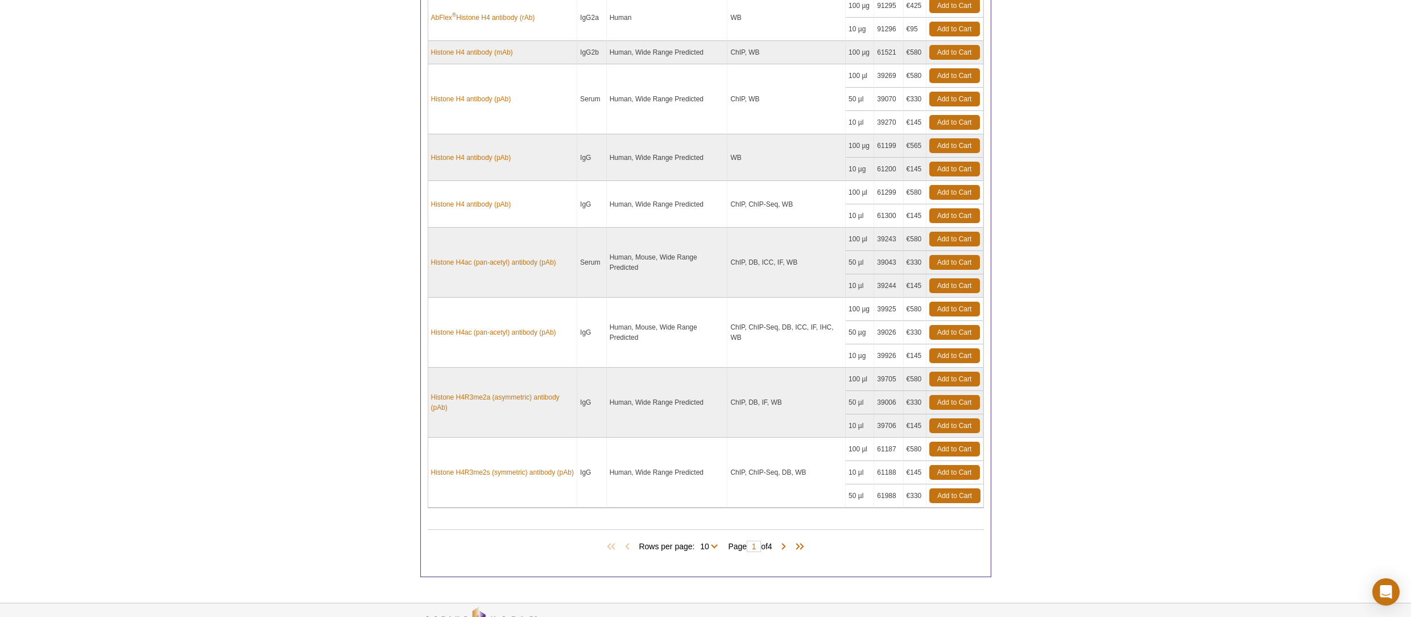
scroll to position [770, 0]
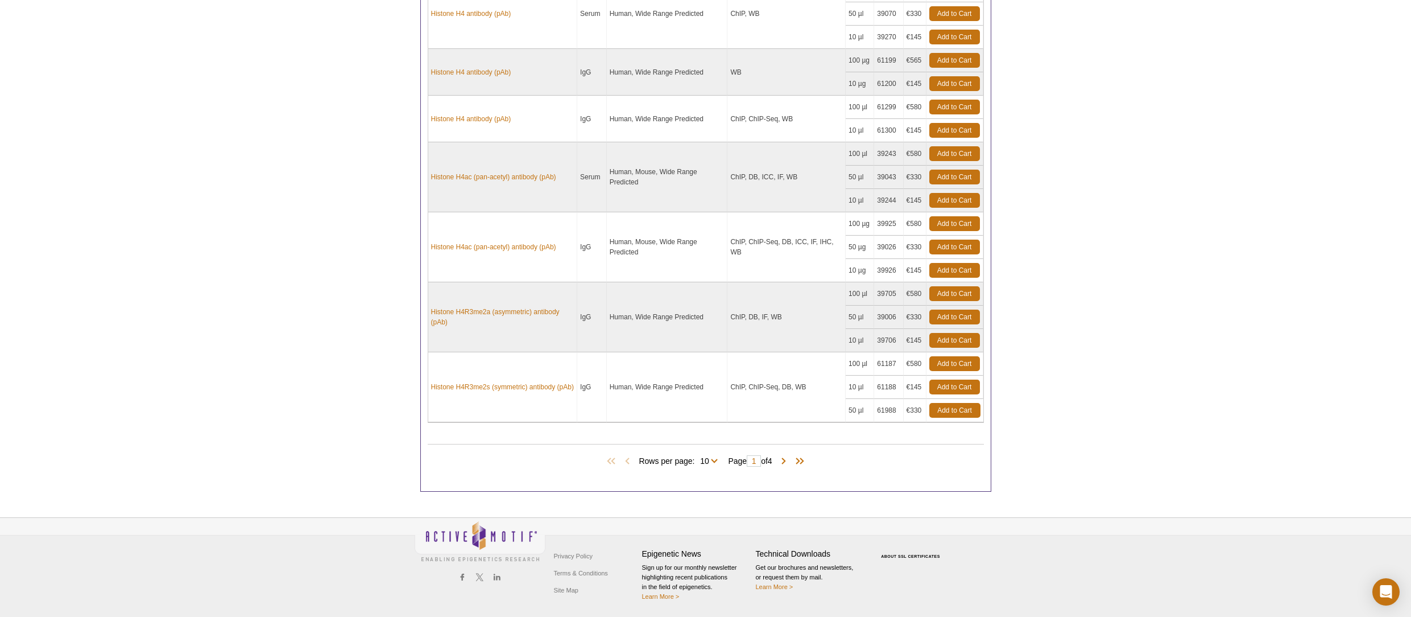
click at [712, 462] on span "Rows per page: 10 25 All 10" at bounding box center [681, 459] width 84 height 11
click at [712, 461] on select "10 25 All" at bounding box center [705, 463] width 20 height 10
select select "35"
click at [697, 458] on select "10 25 All" at bounding box center [705, 463] width 20 height 10
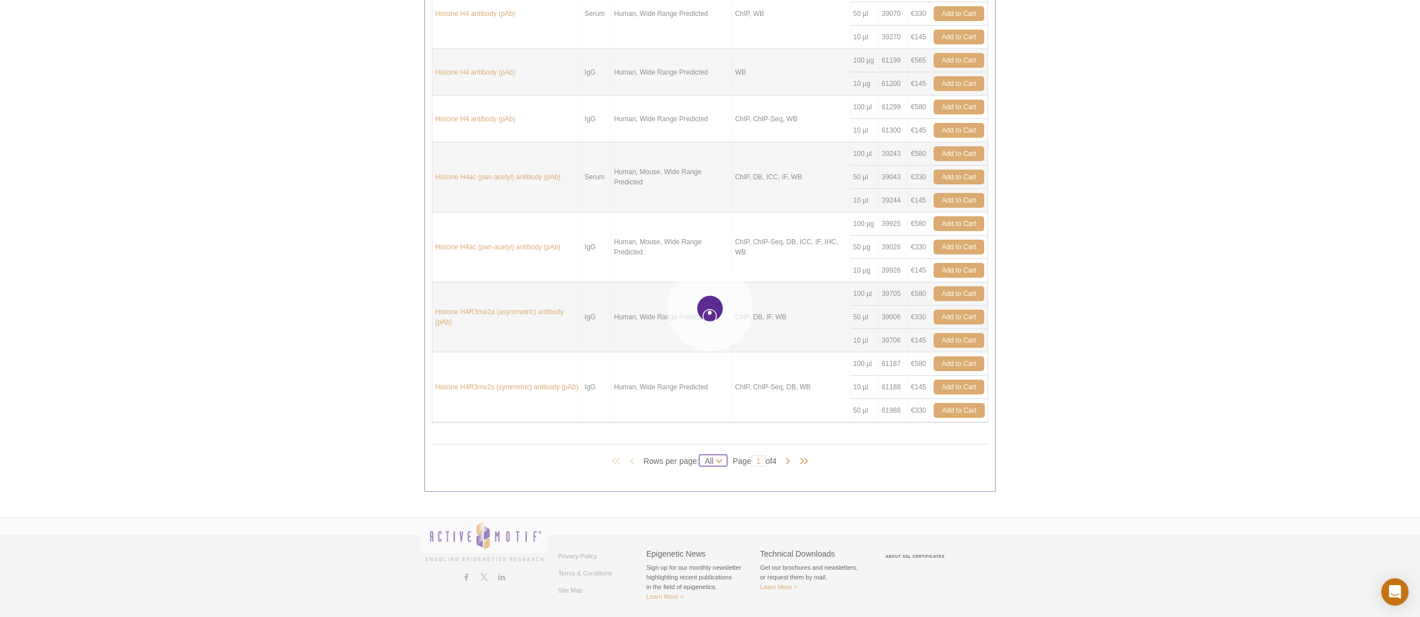
select select "35"
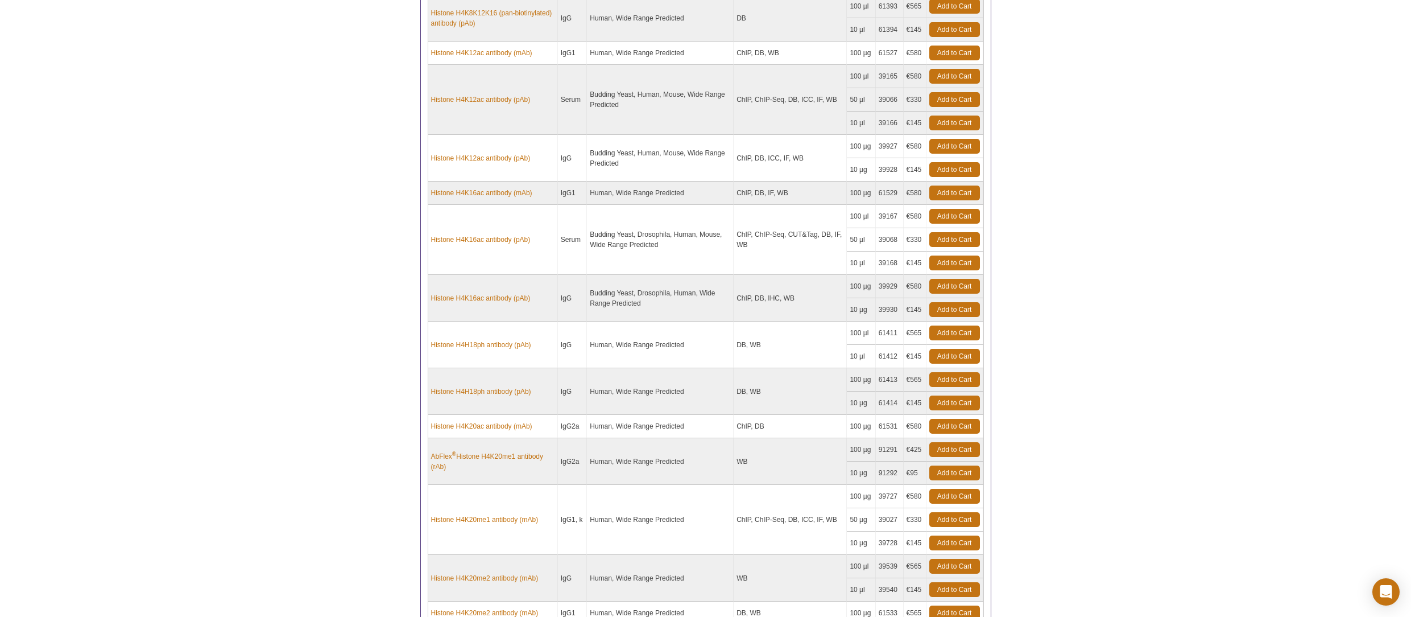
scroll to position [1528, 0]
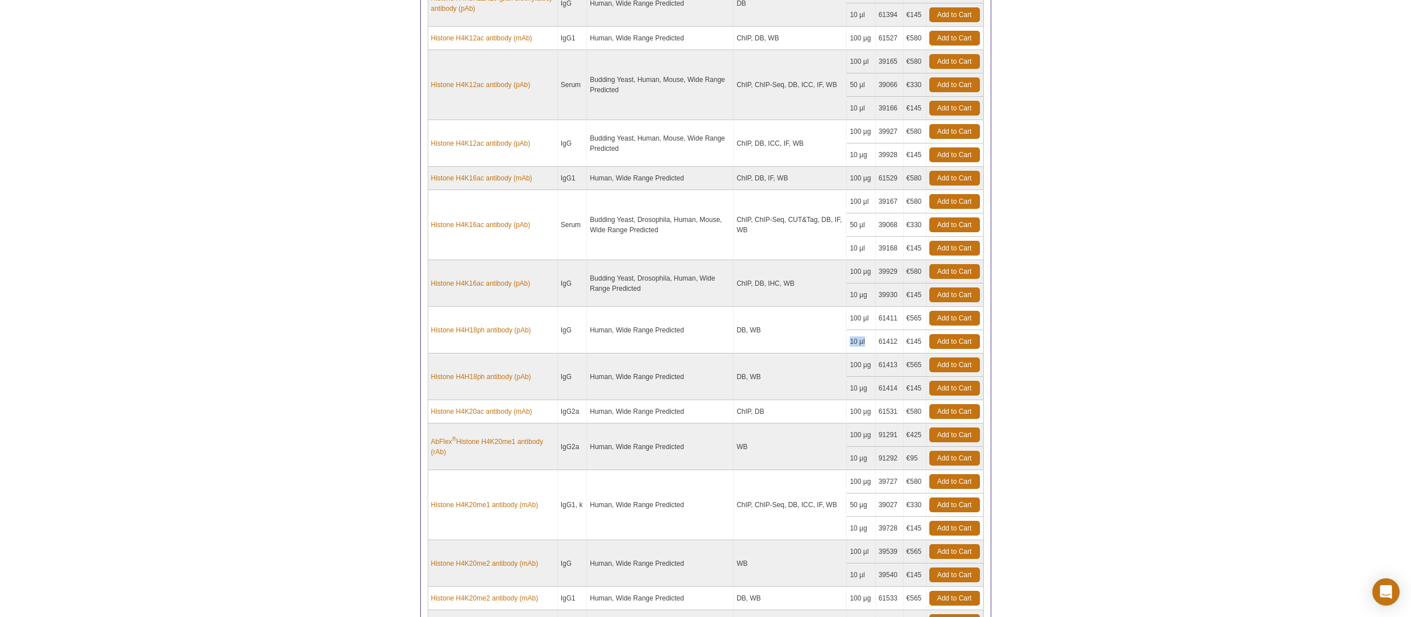
drag, startPoint x: 868, startPoint y: 356, endPoint x: 846, endPoint y: 353, distance: 21.7
click at [847, 353] on td "10 µl" at bounding box center [861, 341] width 28 height 23
drag, startPoint x: 869, startPoint y: 400, endPoint x: 829, endPoint y: 402, distance: 39.9
click at [847, 400] on td "10 µg" at bounding box center [861, 388] width 28 height 23
click at [534, 394] on td "Histone H4H18ph antibody (pAb)" at bounding box center [493, 376] width 130 height 47
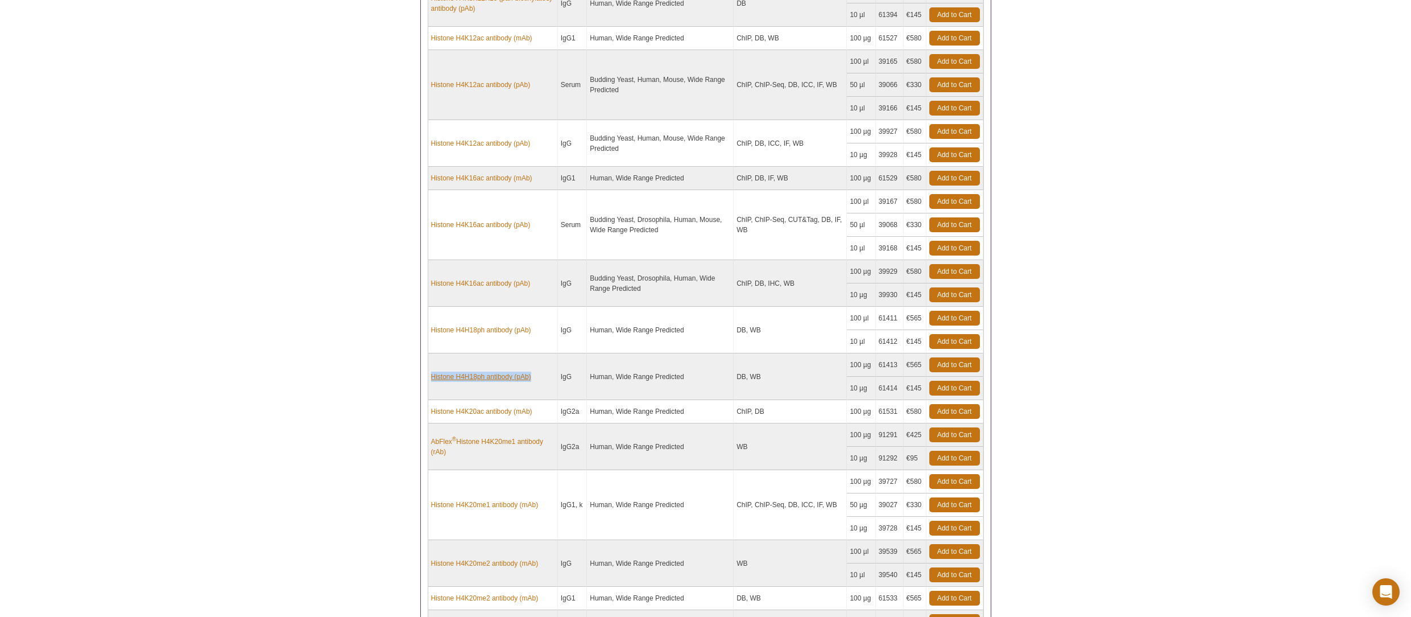
drag, startPoint x: 469, startPoint y: 396, endPoint x: 430, endPoint y: 391, distance: 39.1
click at [430, 392] on td "Histone H4H18ph antibody (pAb)" at bounding box center [493, 376] width 130 height 47
copy link "Histone H4H18ph antibody (pAb)"
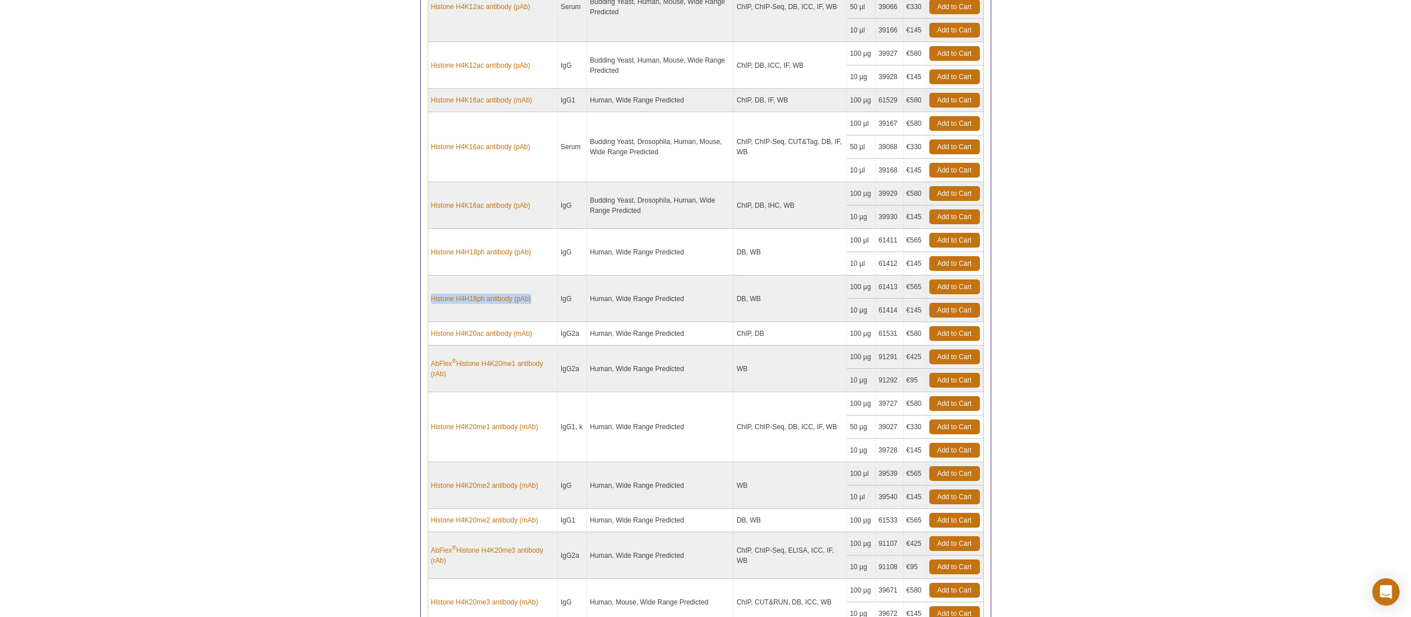
scroll to position [1615, 0]
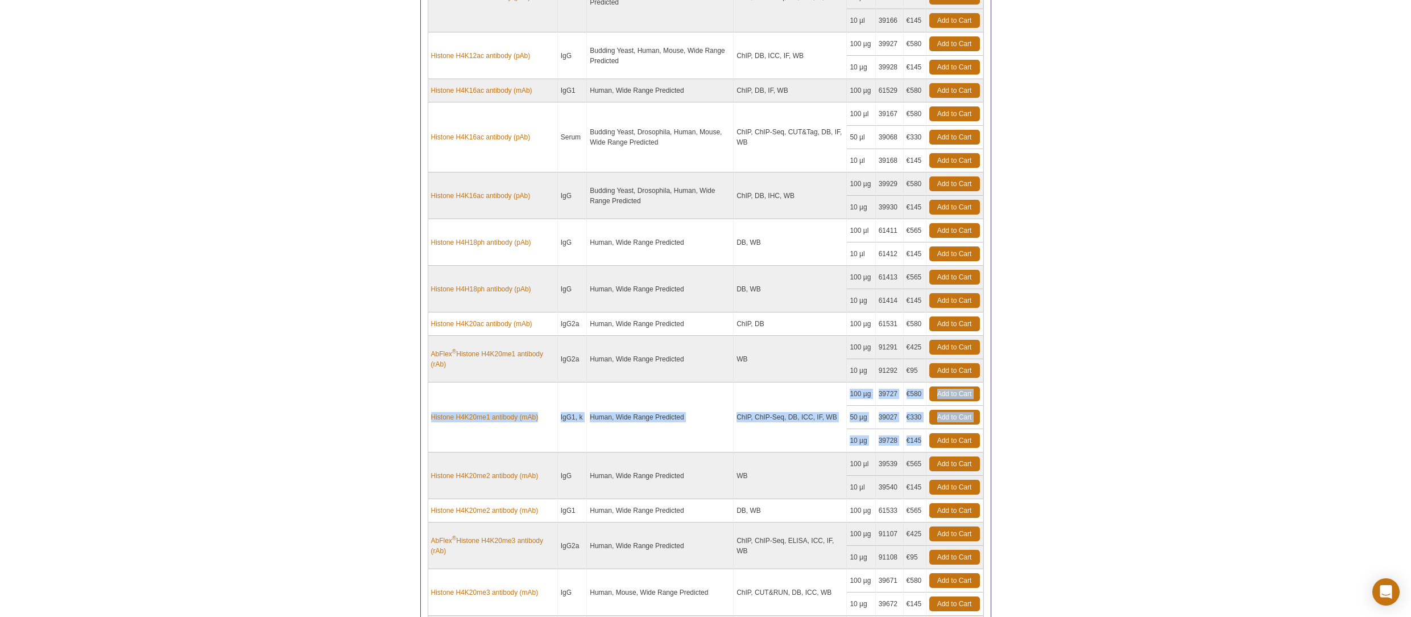
drag, startPoint x: 921, startPoint y: 452, endPoint x: 432, endPoint y: 410, distance: 491.0
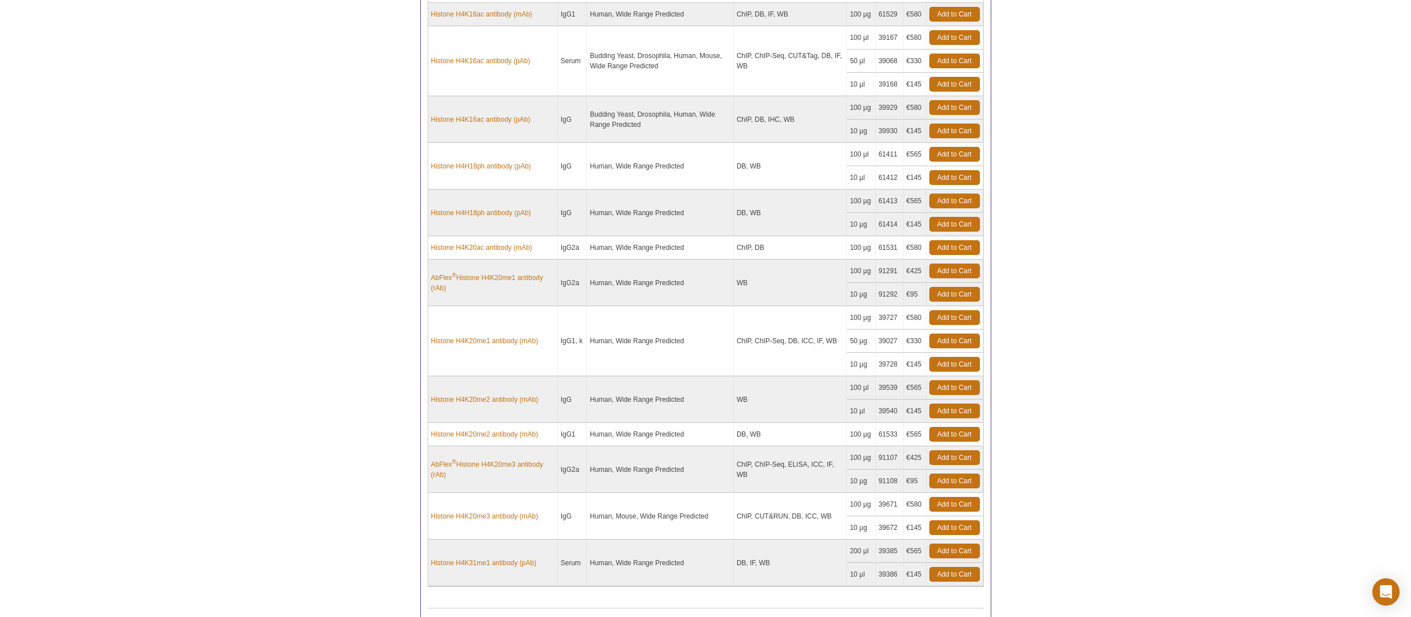
scroll to position [1703, 0]
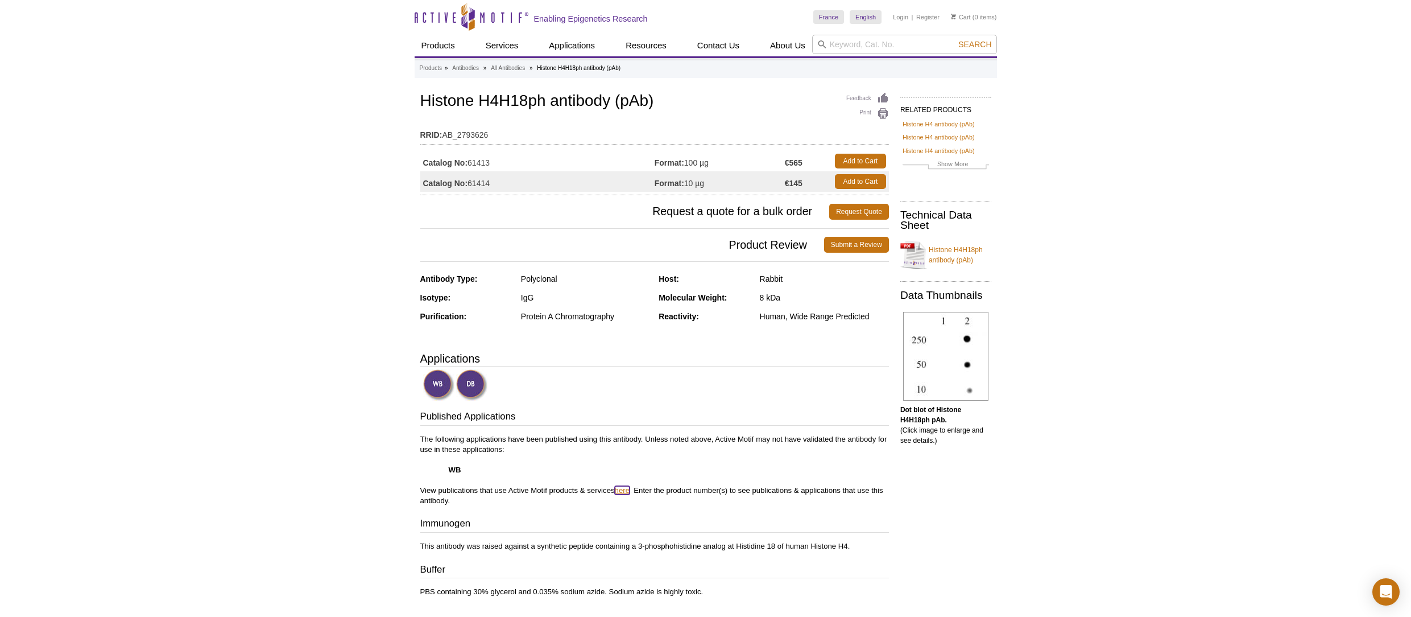
click at [623, 489] on link "here" at bounding box center [622, 490] width 15 height 9
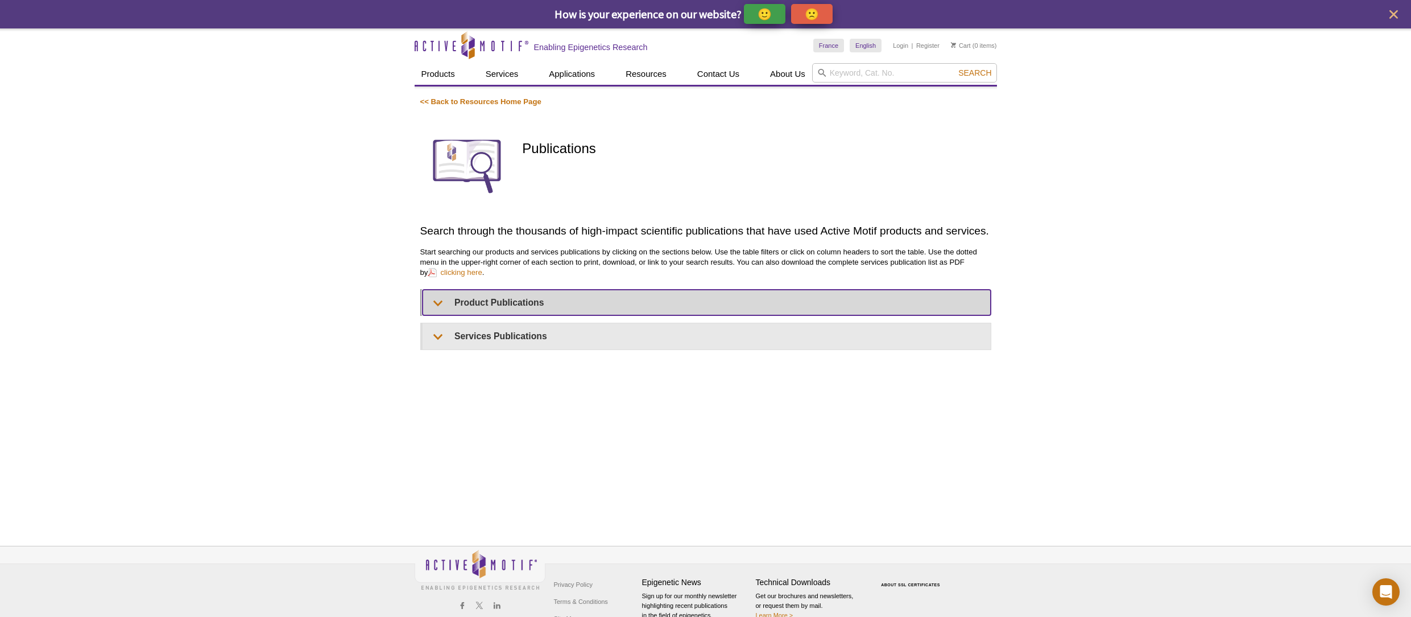
click at [442, 306] on summary "Product Publications" at bounding box center [707, 303] width 568 height 26
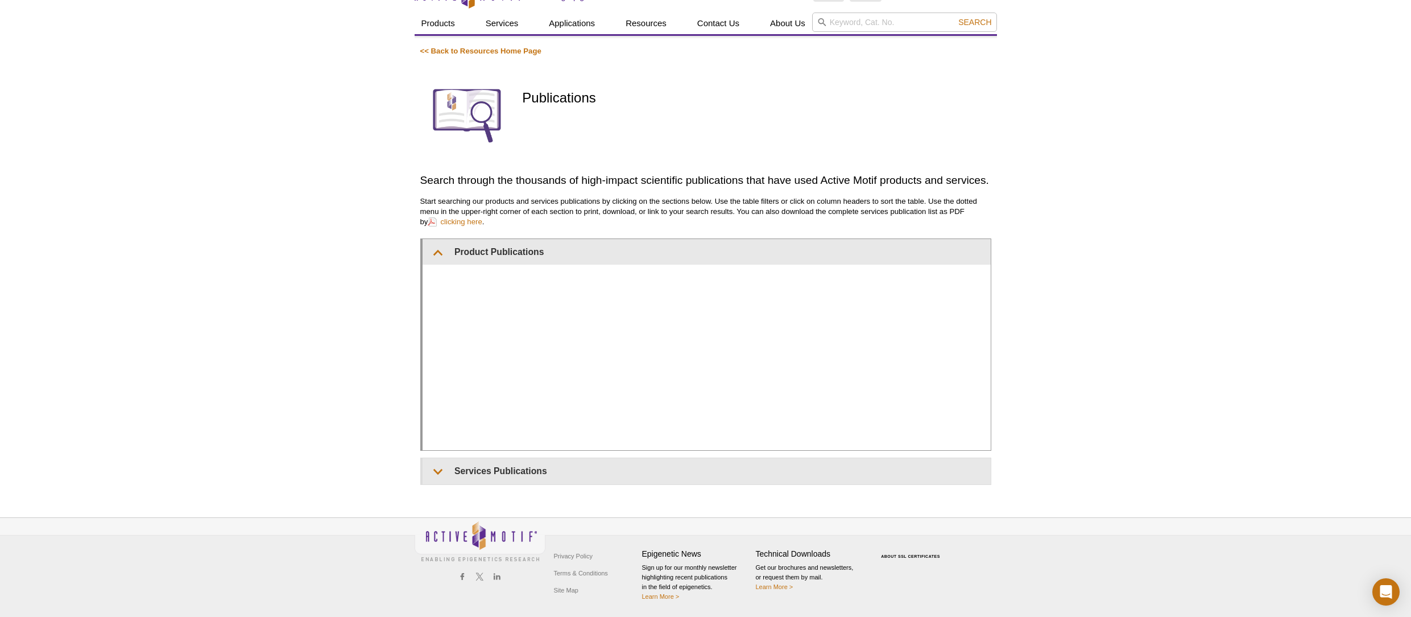
scroll to position [51, 0]
click at [1179, 433] on div "Active Motif Logo Enabling Epigenetics Research 0 Search Skip to content Active…" at bounding box center [705, 297] width 1411 height 639
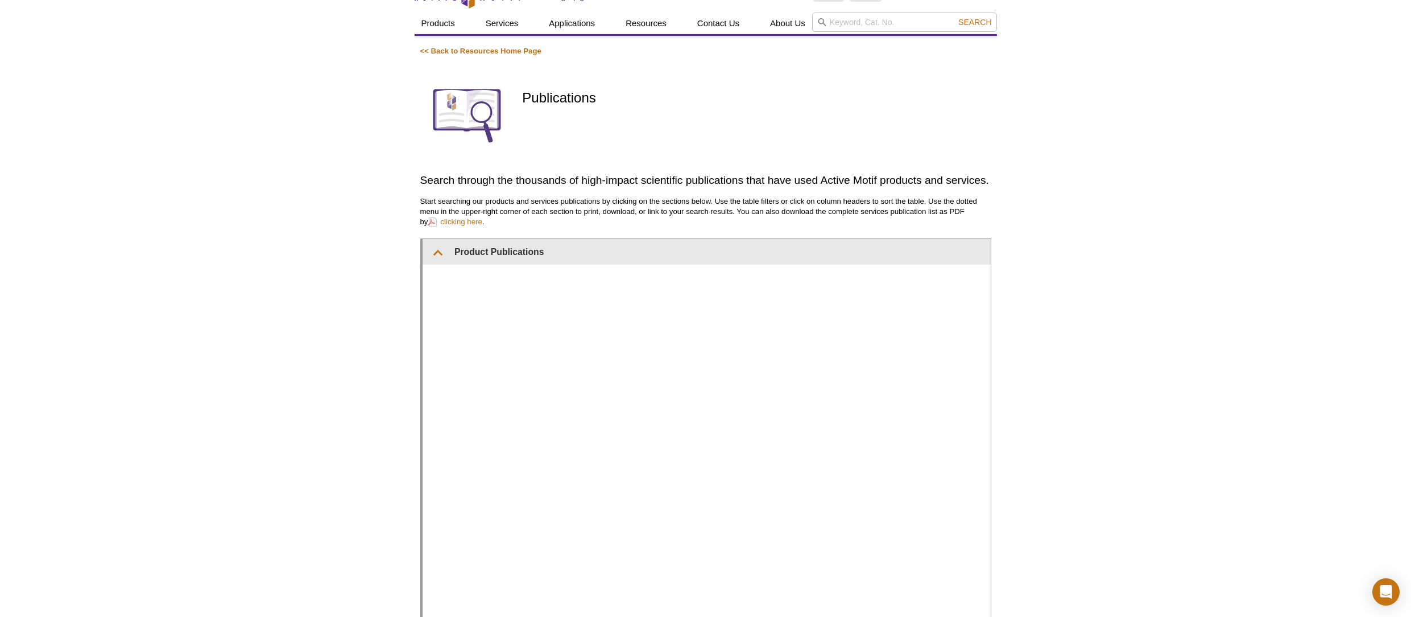
scroll to position [185, 0]
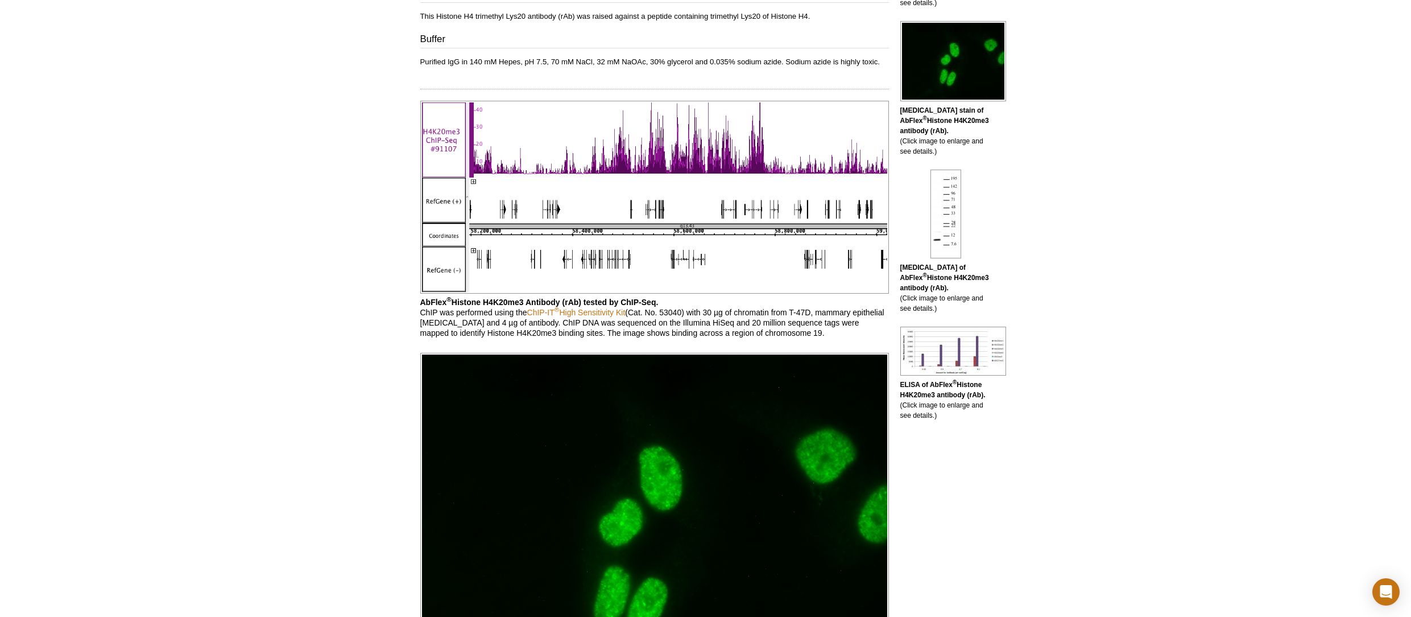
scroll to position [425, 0]
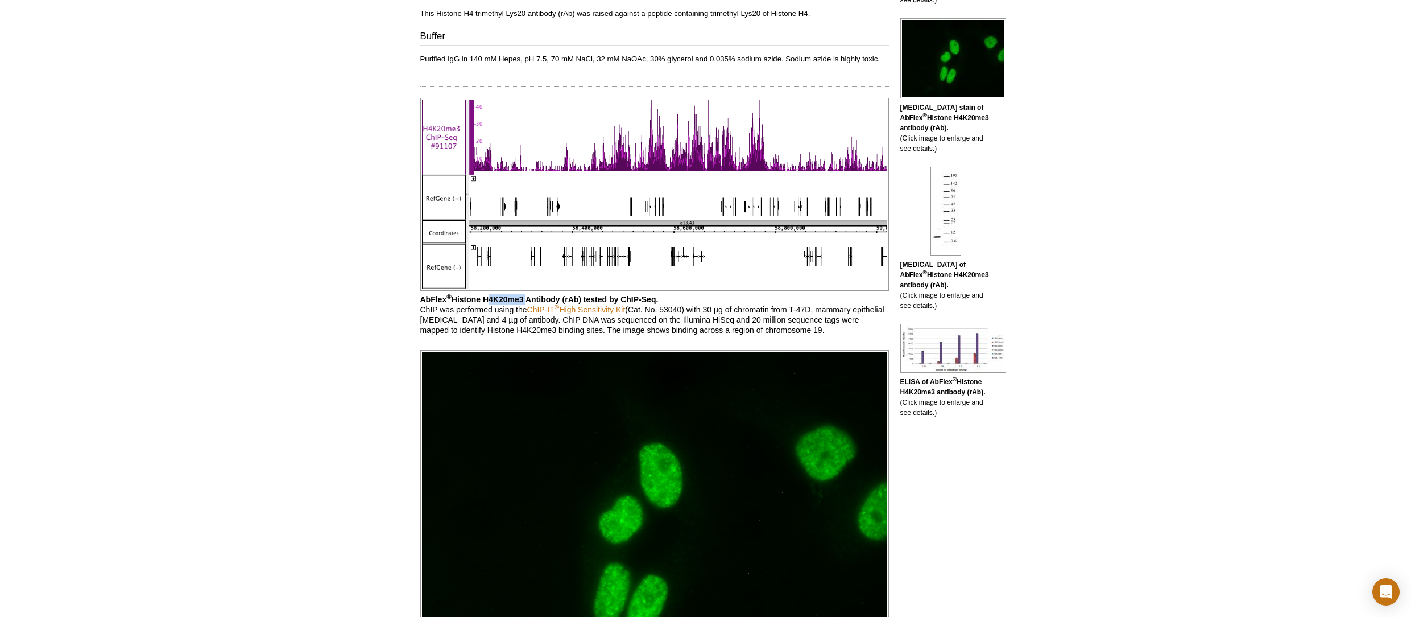
drag, startPoint x: 485, startPoint y: 300, endPoint x: 526, endPoint y: 300, distance: 41.0
click at [526, 300] on b "AbFlex ® Histone H4K20me3 Antibody (rAb) tested by ChIP-Seq." at bounding box center [539, 299] width 238 height 9
copy b "H4K20me3"
